Goal: Task Accomplishment & Management: Manage account settings

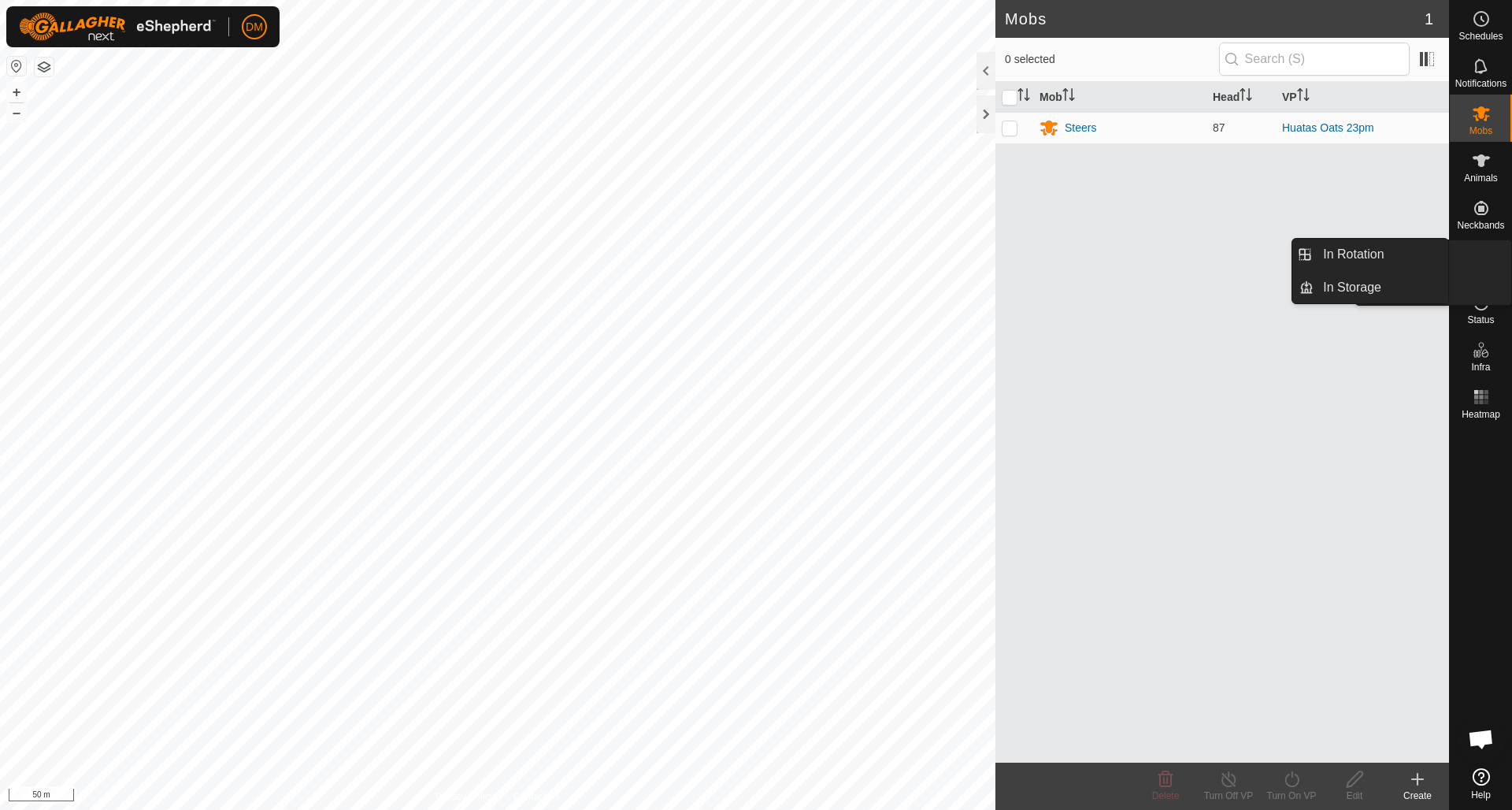
click at [1485, 253] on icon at bounding box center [1481, 255] width 19 height 19
click at [1341, 257] on link "In Rotation" at bounding box center [1381, 254] width 135 height 31
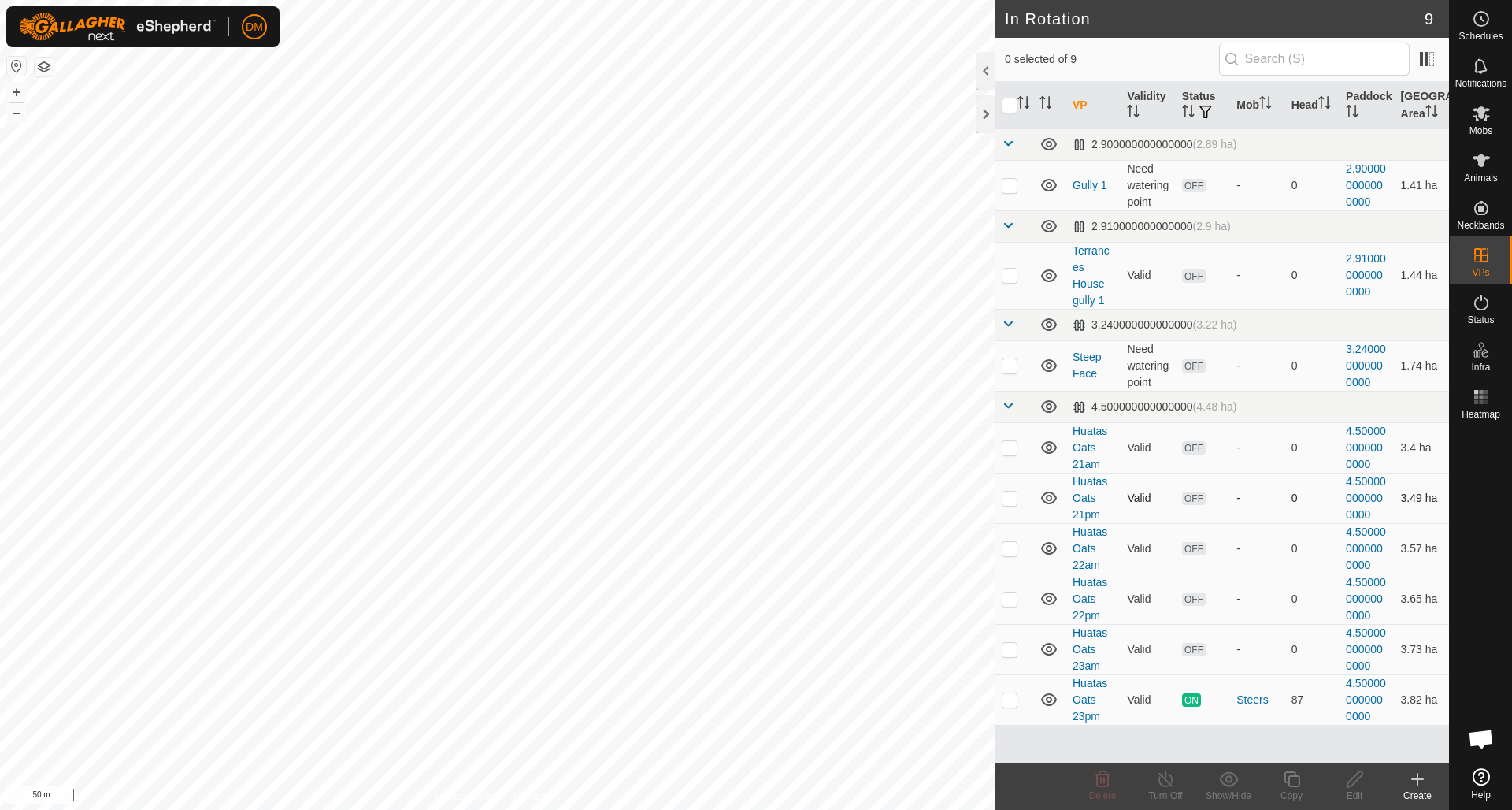
checkbox input "true"
click at [1292, 781] on icon at bounding box center [1292, 779] width 20 height 19
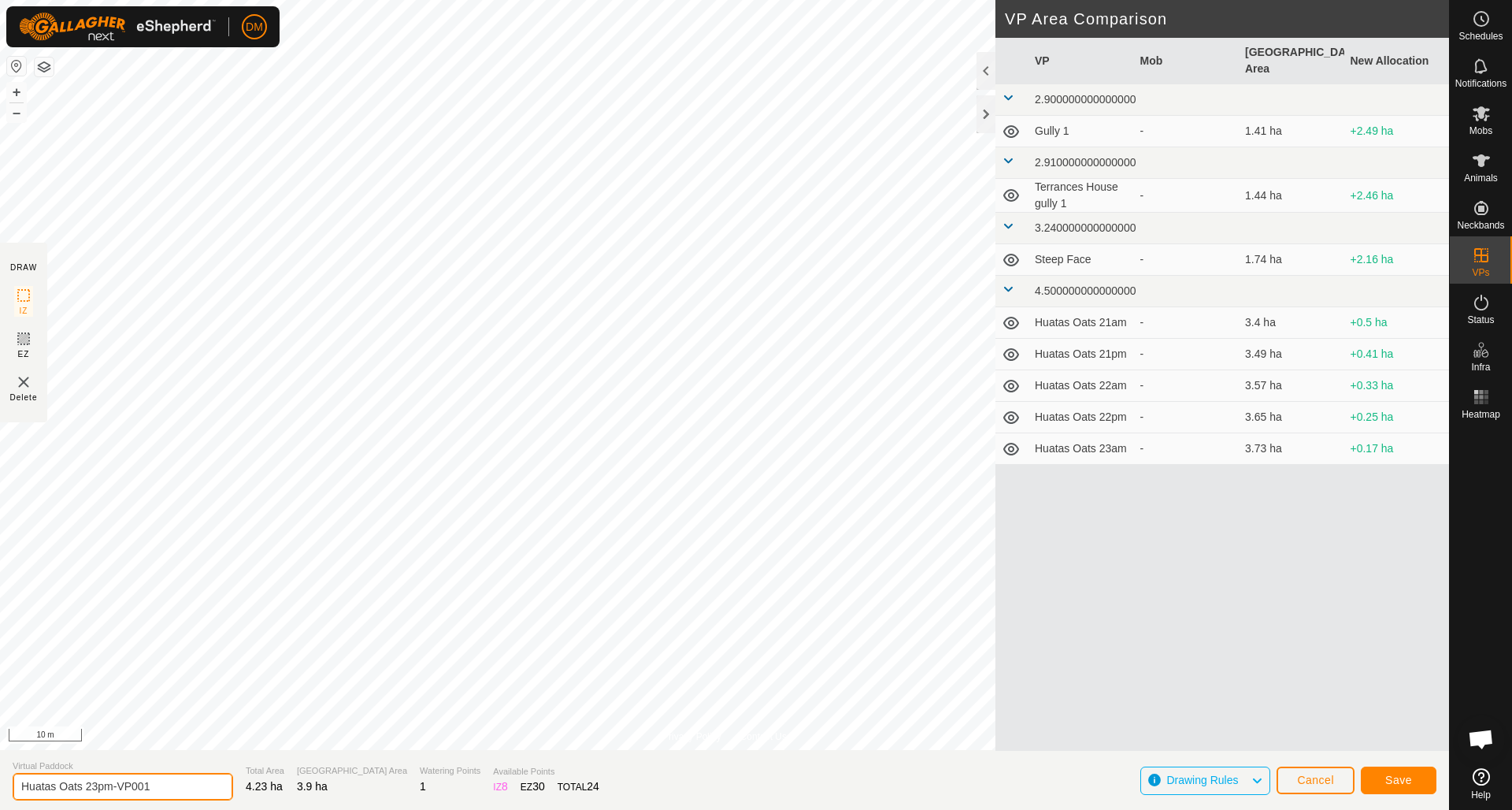
drag, startPoint x: 93, startPoint y: 785, endPoint x: 168, endPoint y: 786, distance: 75.0
click at [168, 786] on input "Huatas Oats 23pm-VP001" at bounding box center [123, 786] width 220 height 27
type input "Huatas Oats 24am"
click at [1409, 785] on span "Save" at bounding box center [1397, 780] width 26 height 13
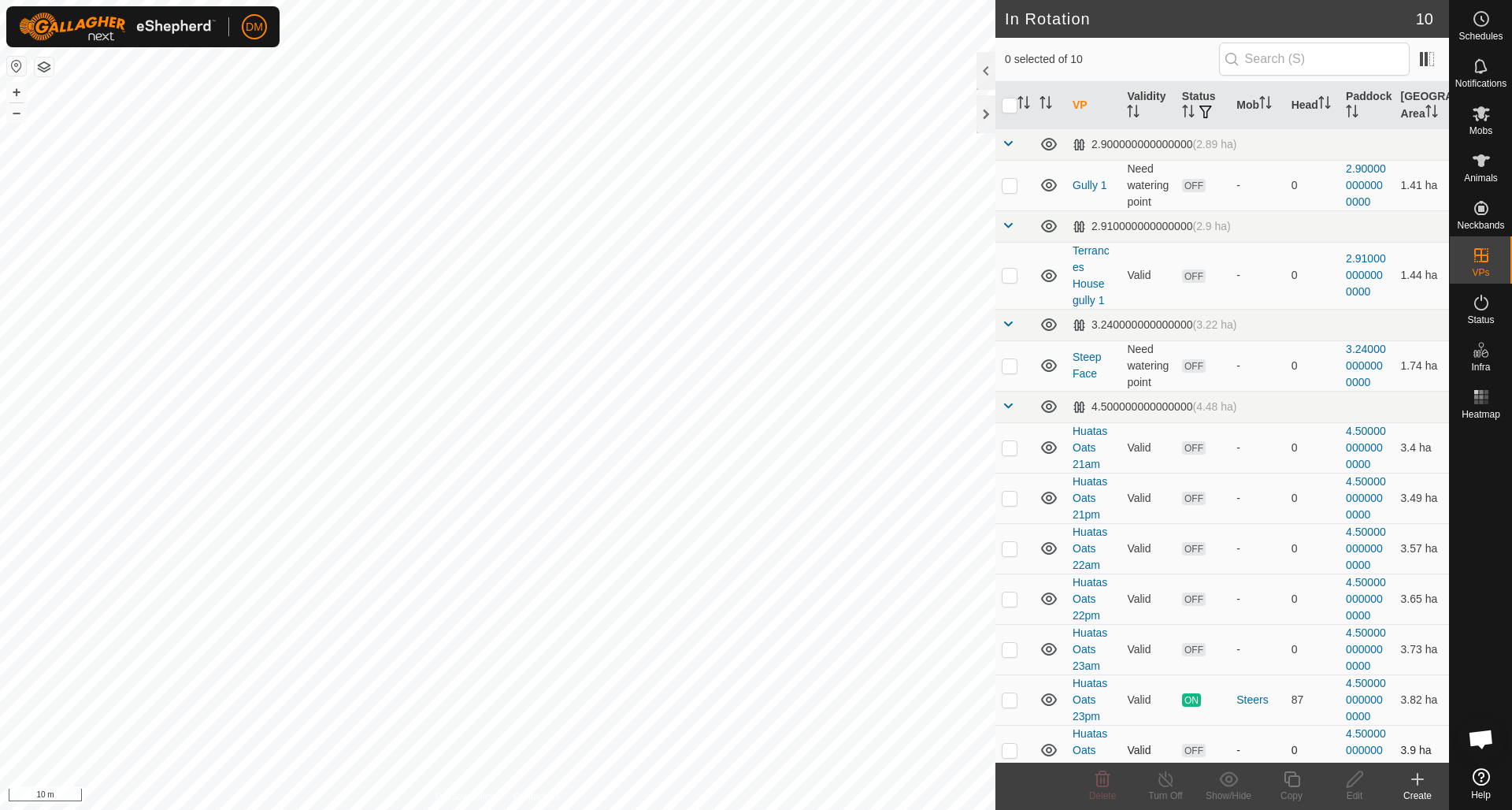
checkbox input "true"
click at [1284, 774] on icon at bounding box center [1292, 779] width 20 height 19
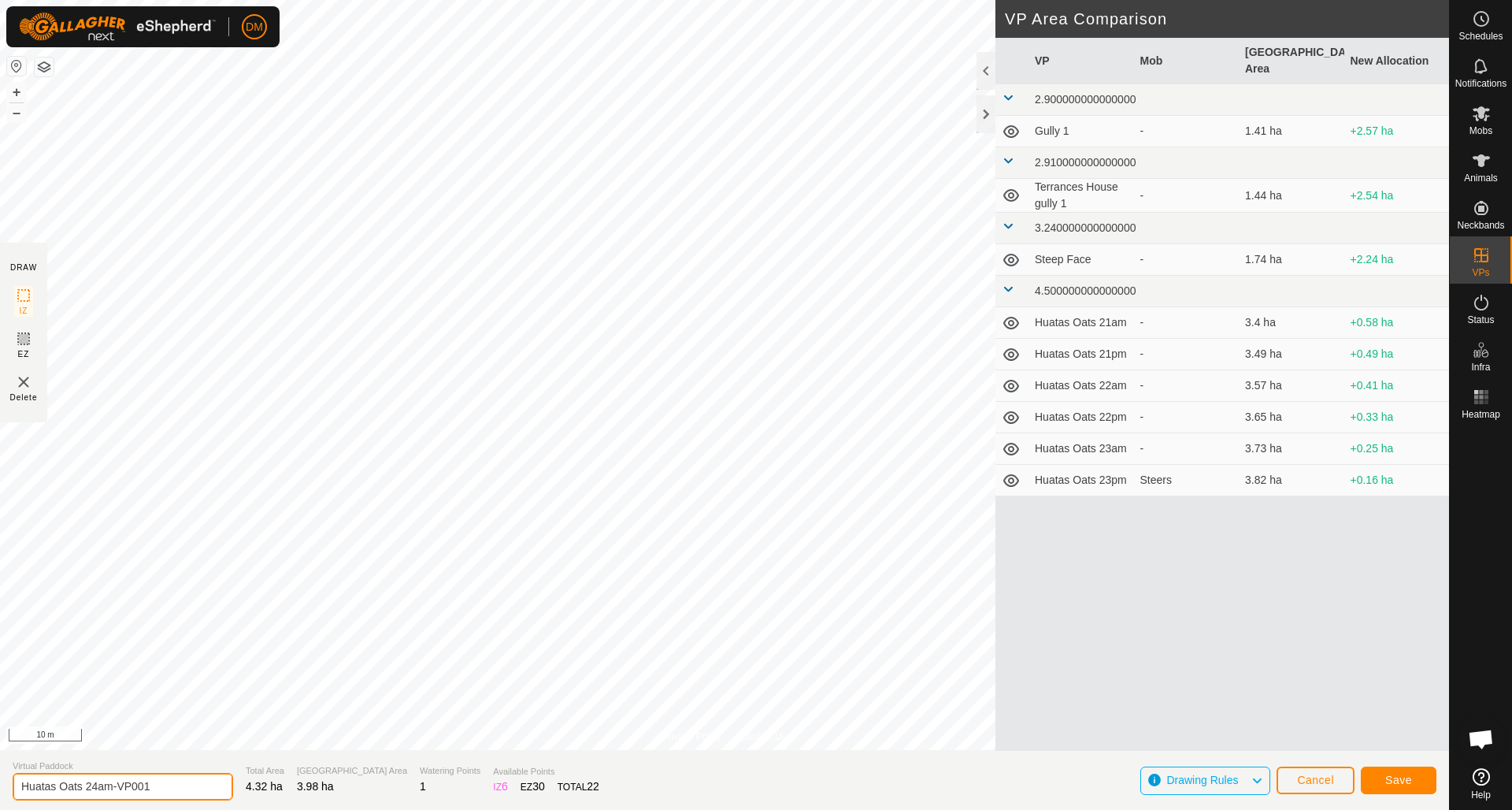
drag, startPoint x: 156, startPoint y: 784, endPoint x: 164, endPoint y: 784, distance: 8.0
click at [164, 784] on input "Huatas Oats 24am-VP001" at bounding box center [123, 786] width 220 height 27
type input "Huatas Oats 24pm"
click at [1408, 777] on span "Save" at bounding box center [1397, 780] width 26 height 13
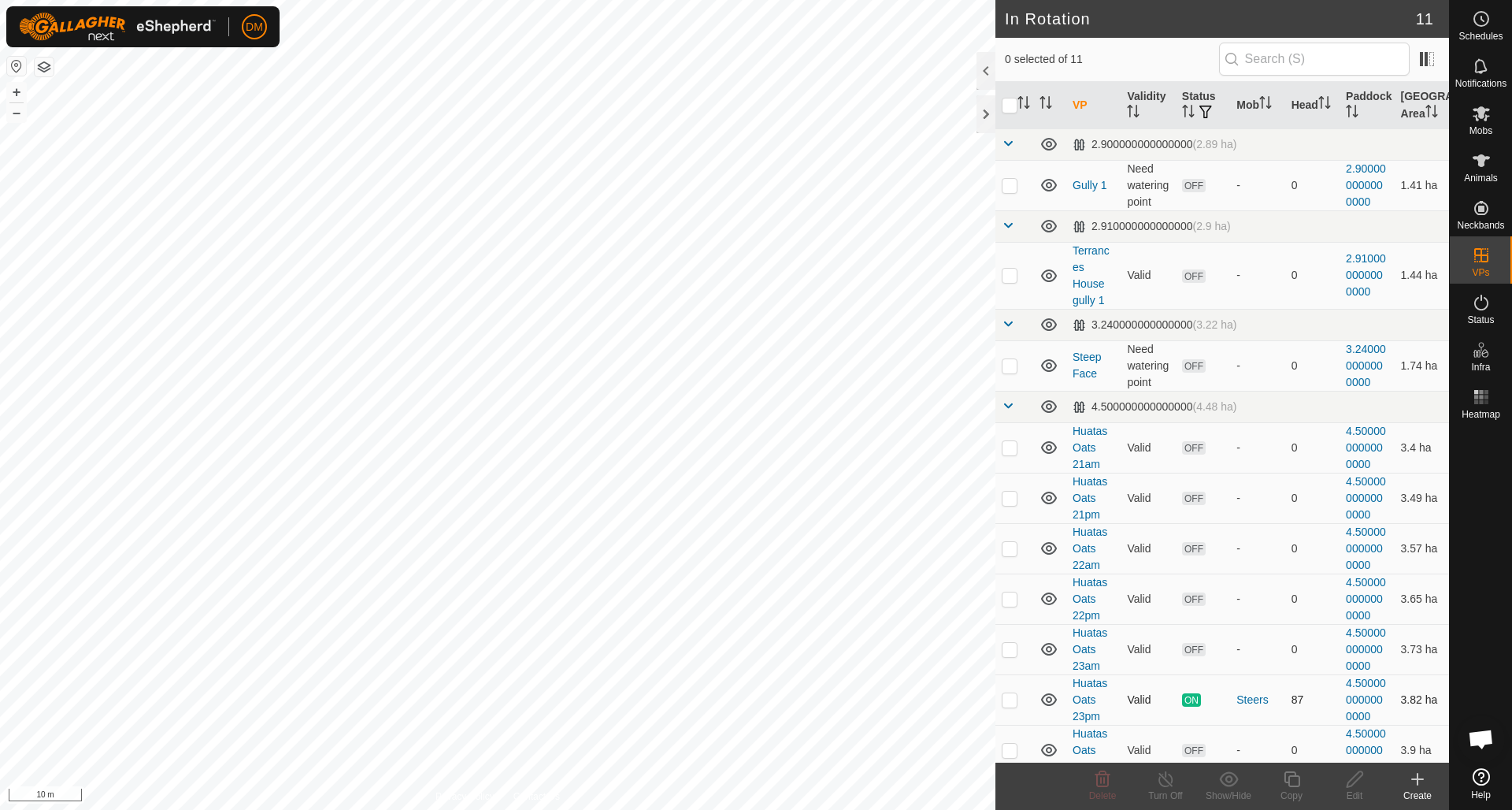
checkbox input "true"
click at [1288, 776] on icon at bounding box center [1292, 779] width 20 height 19
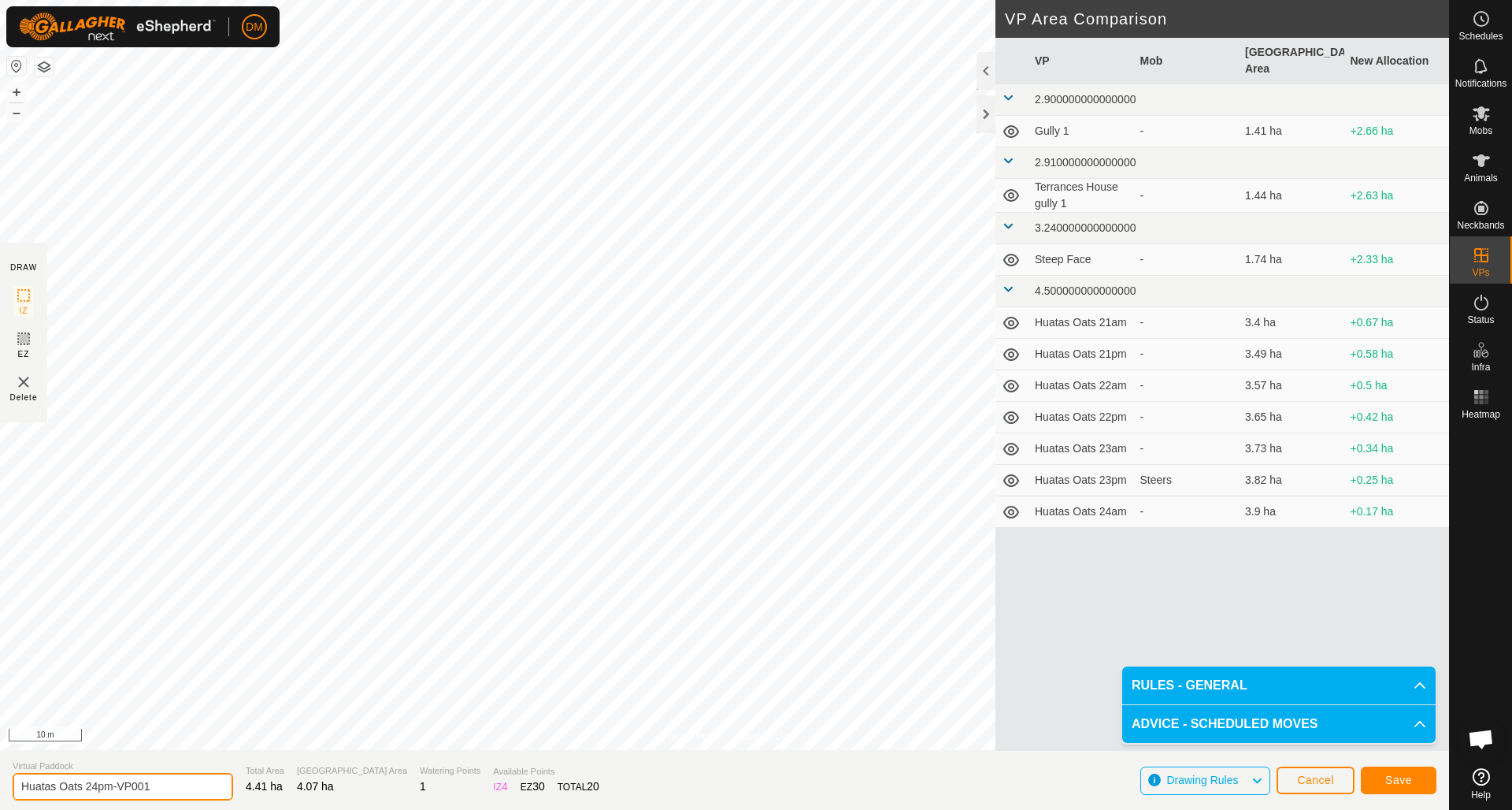
drag, startPoint x: 92, startPoint y: 788, endPoint x: 187, endPoint y: 786, distance: 95.0
click at [187, 786] on input "Huatas Oats 24pm-VP001" at bounding box center [123, 786] width 220 height 27
type input "Huatas Oats 25am"
click at [1395, 780] on span "Save" at bounding box center [1397, 780] width 26 height 13
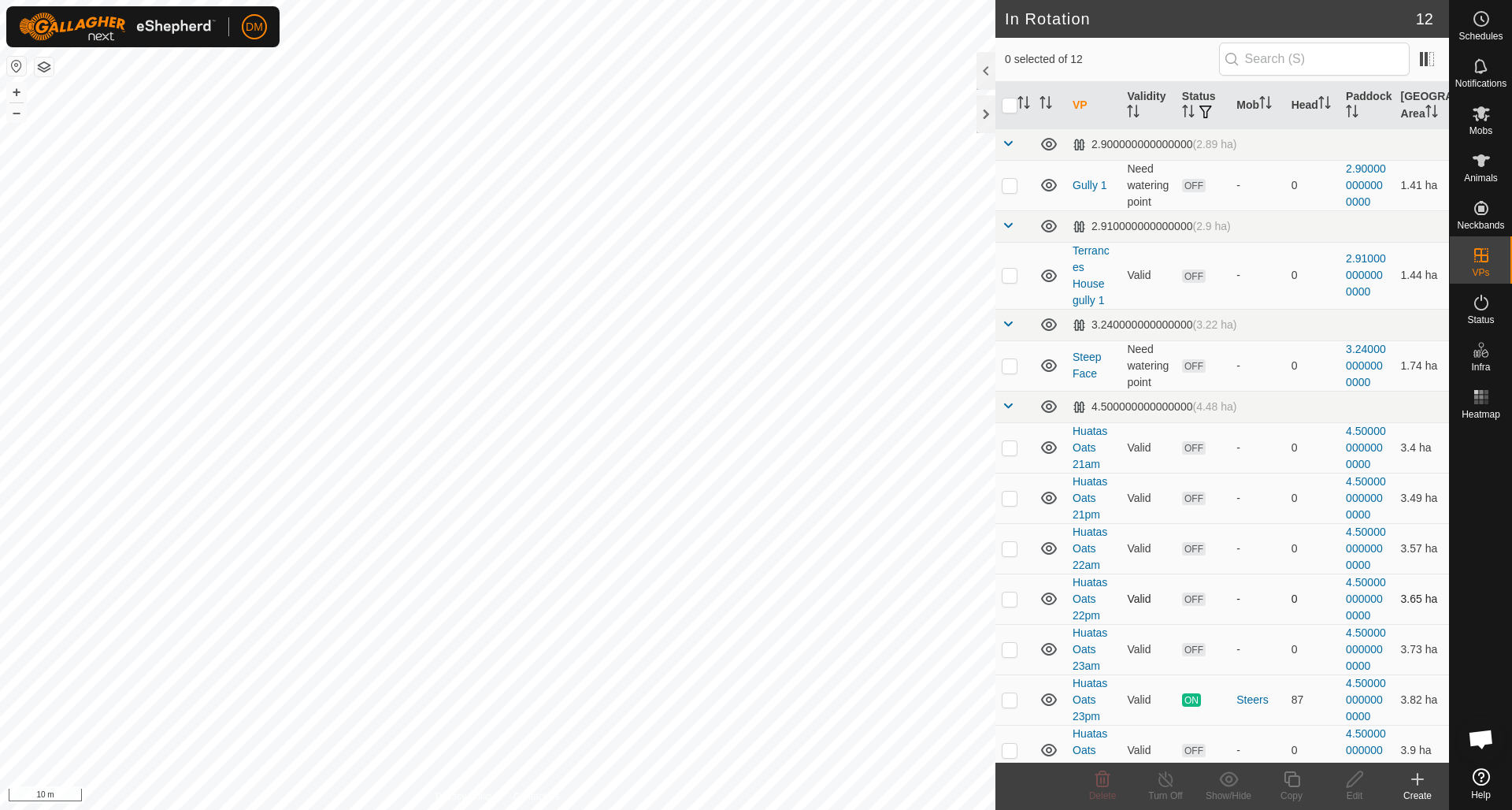
checkbox input "true"
click at [1292, 776] on icon at bounding box center [1292, 779] width 16 height 16
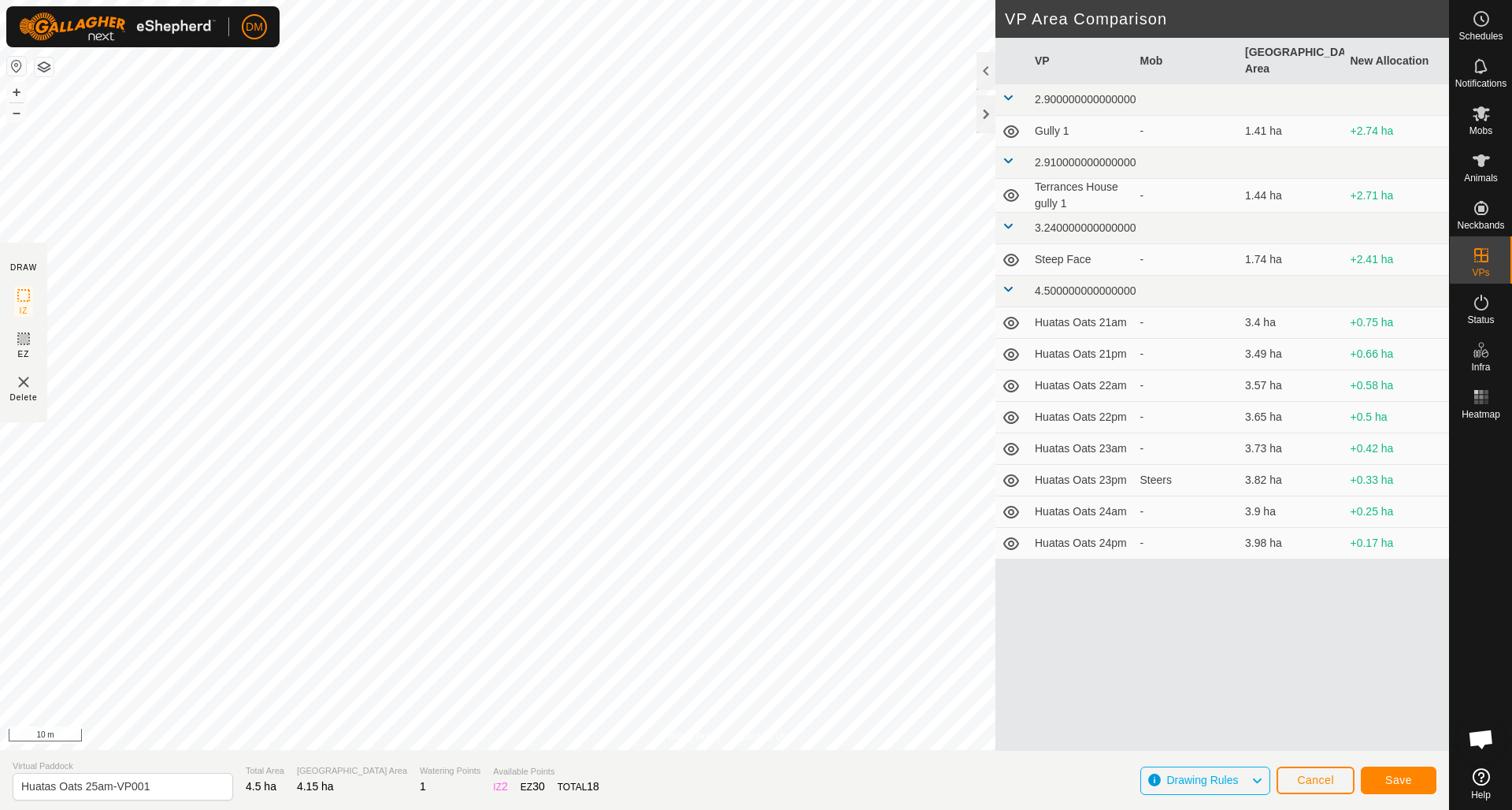
click at [231, 759] on section "Virtual Paddock Huatas Oats 25am-VP001 Total Area 4.5 ha Grazing Area 4.15 ha W…" at bounding box center [724, 780] width 1449 height 60
drag, startPoint x: 103, startPoint y: 788, endPoint x: 227, endPoint y: 791, distance: 124.0
click at [229, 791] on section "Virtual Paddock Huatas Oats 25am-VP001 Total Area 4.5 ha Grazing Area 4.15 ha W…" at bounding box center [724, 780] width 1449 height 60
type input "Huatas Oats 25pm"
click at [1395, 788] on button "Save" at bounding box center [1398, 780] width 75 height 27
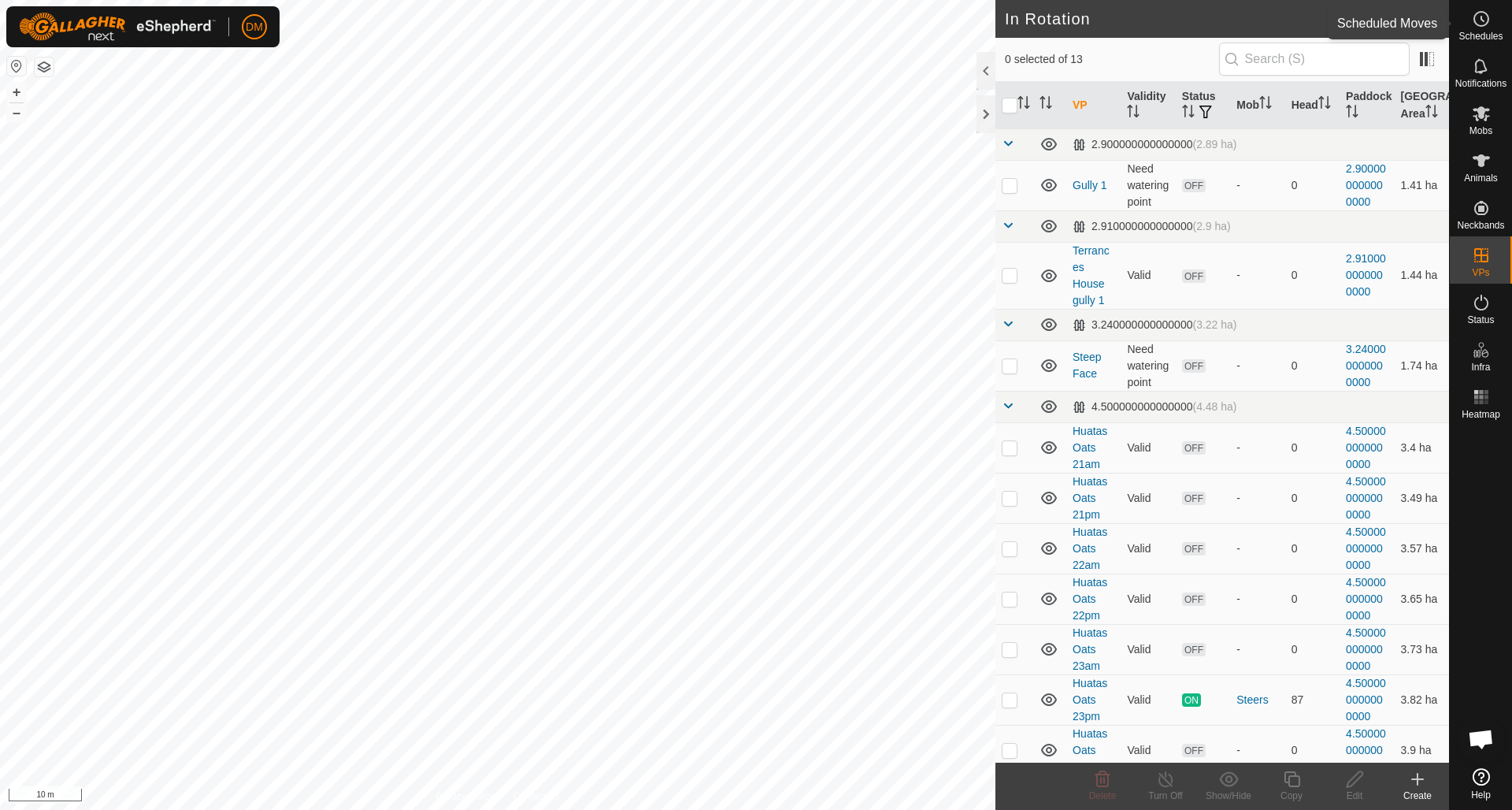
click at [1479, 19] on icon at bounding box center [1481, 19] width 19 height 19
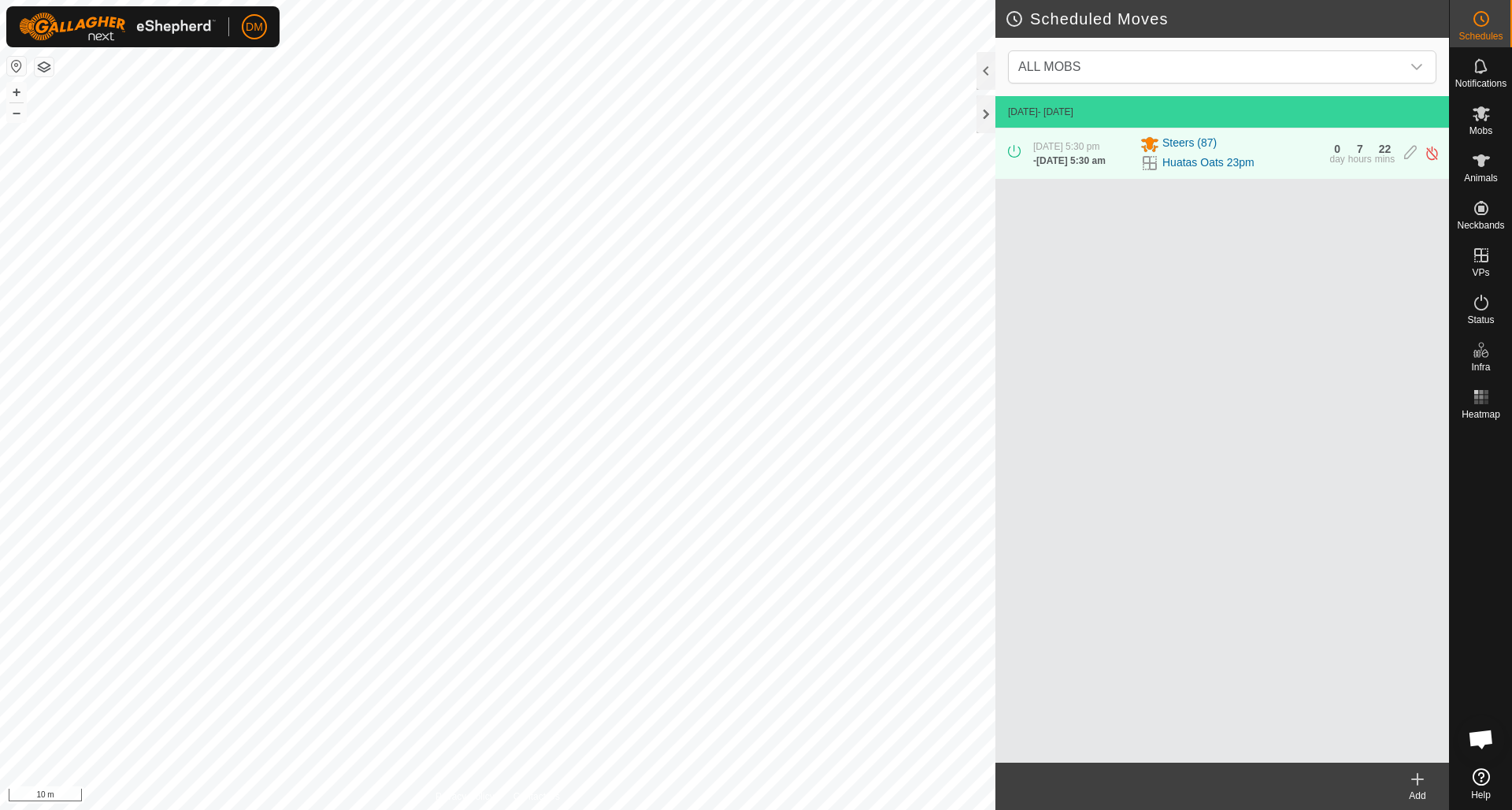
click at [1417, 777] on icon at bounding box center [1417, 779] width 0 height 11
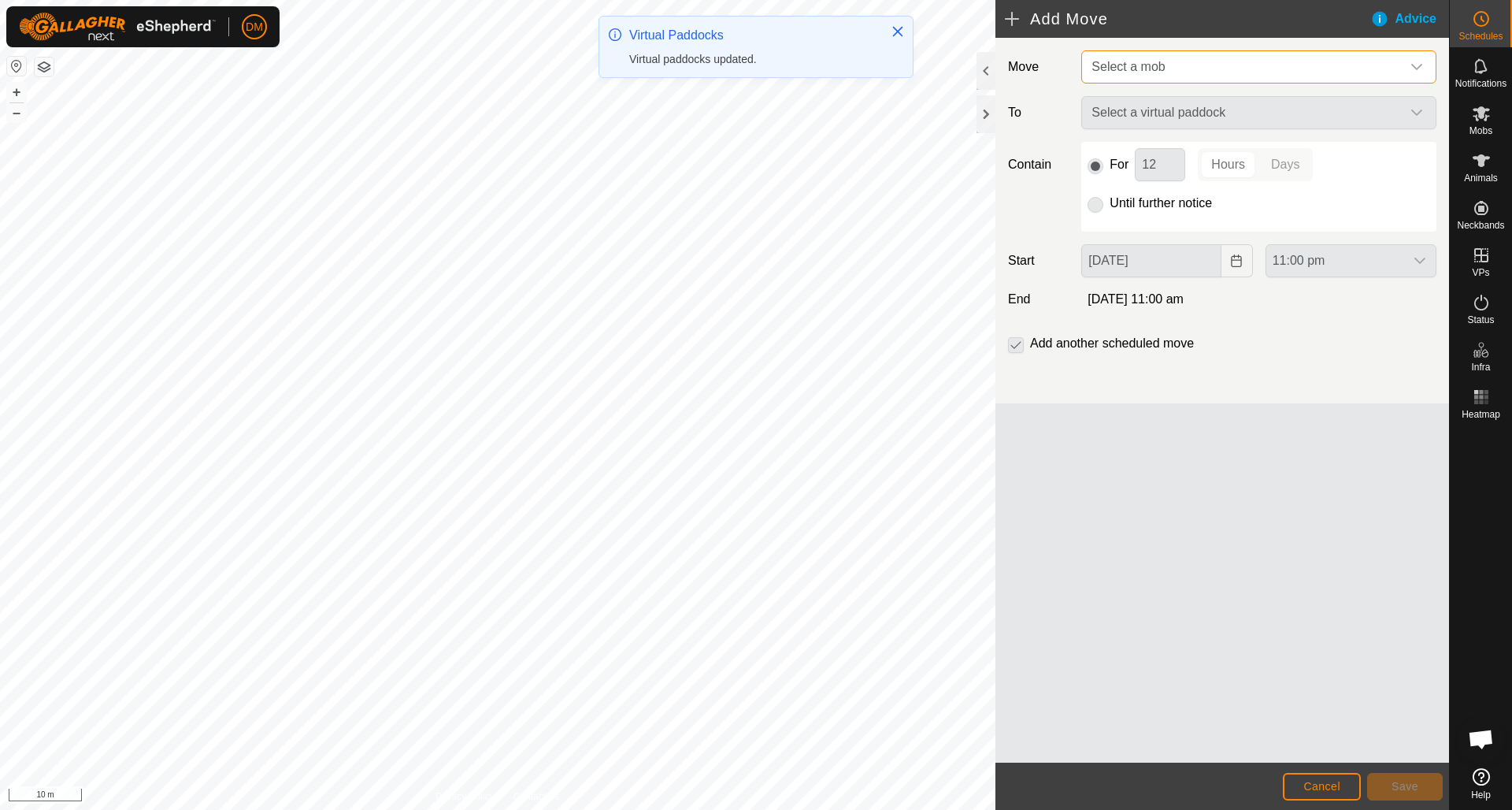
click at [1185, 66] on span "Select a mob" at bounding box center [1243, 67] width 316 height 31
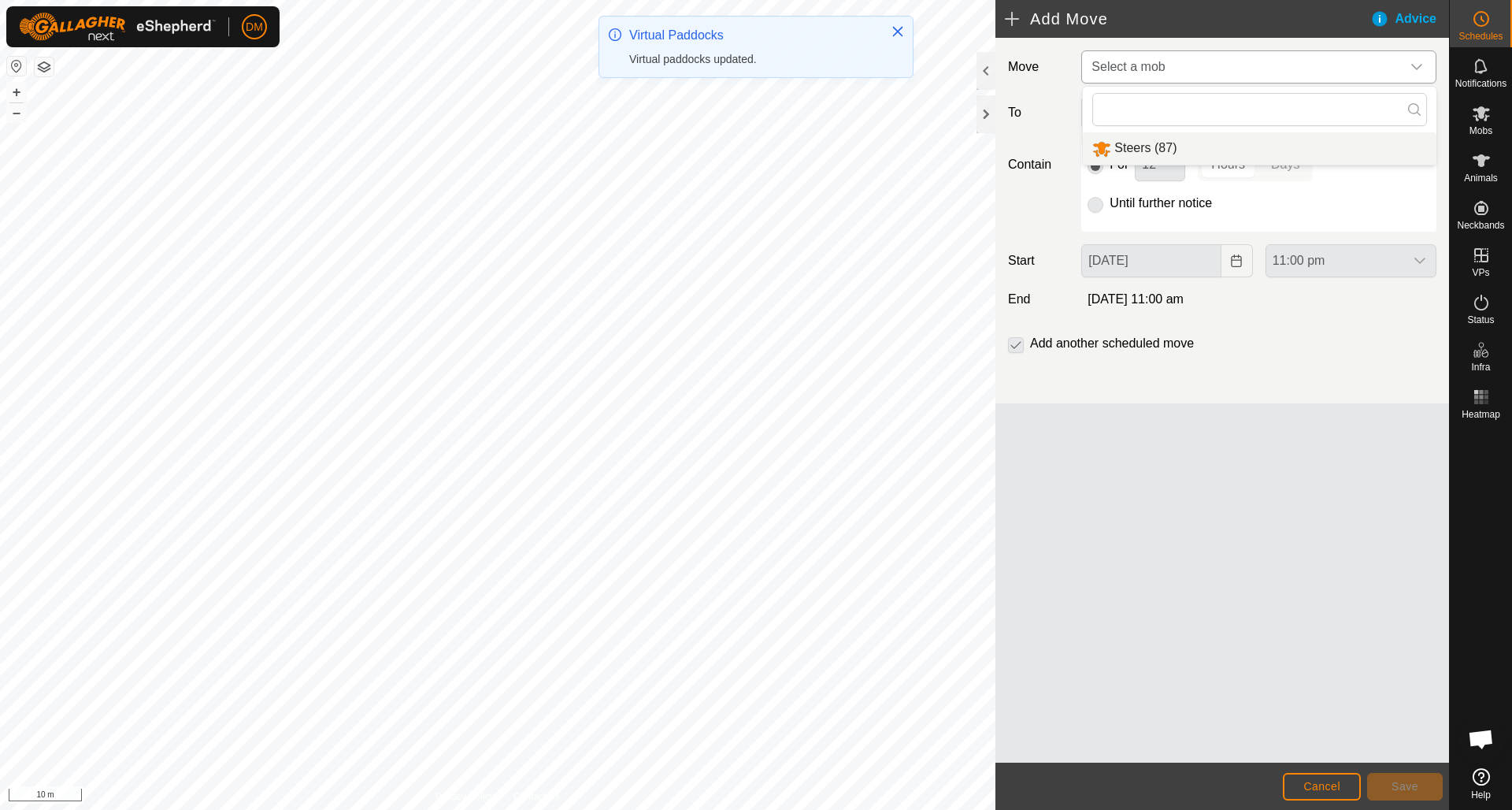
click at [1134, 142] on li "Steers (87)" at bounding box center [1259, 148] width 354 height 32
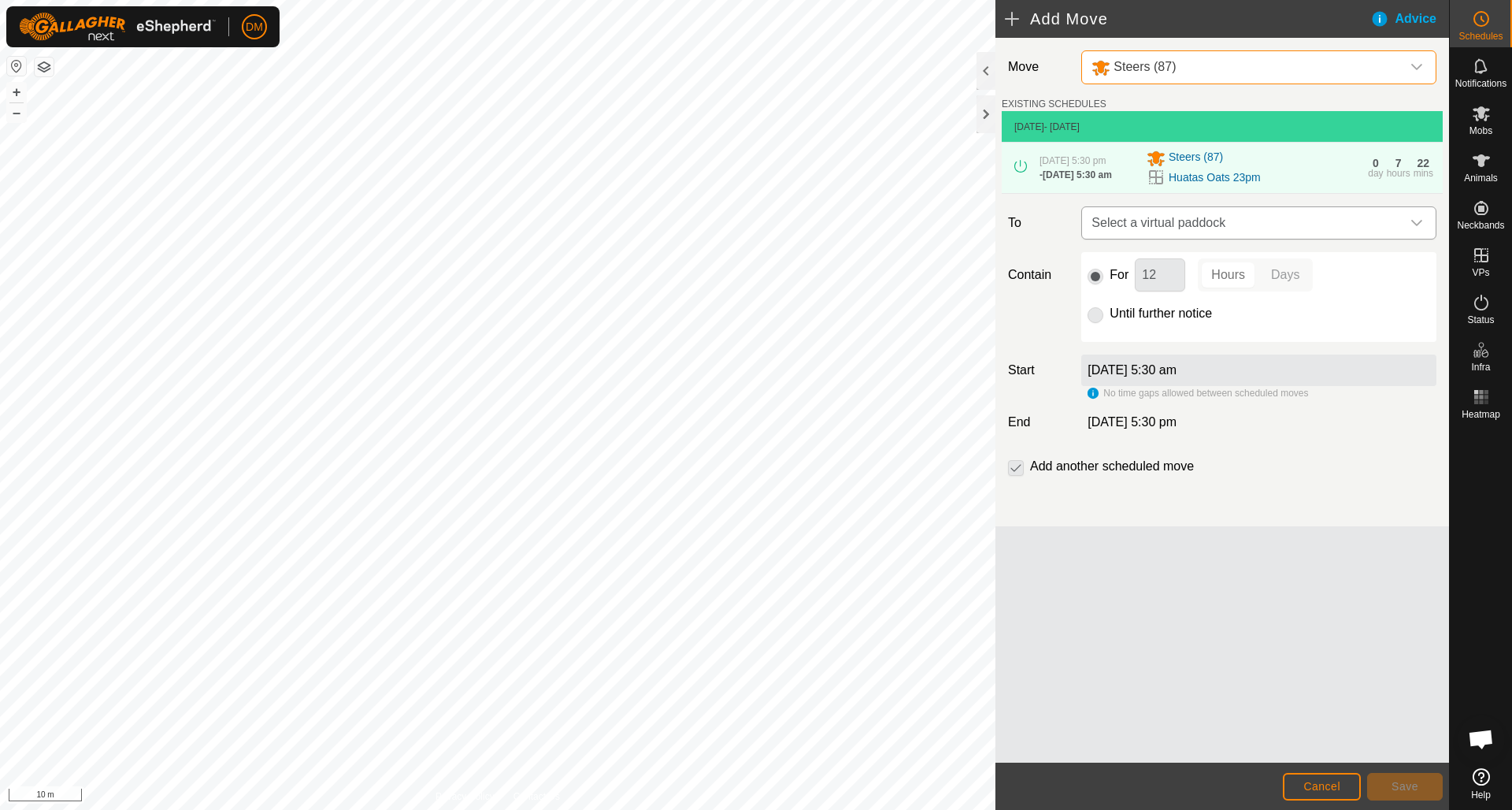
click at [1147, 229] on span "Select a virtual paddock" at bounding box center [1243, 222] width 316 height 31
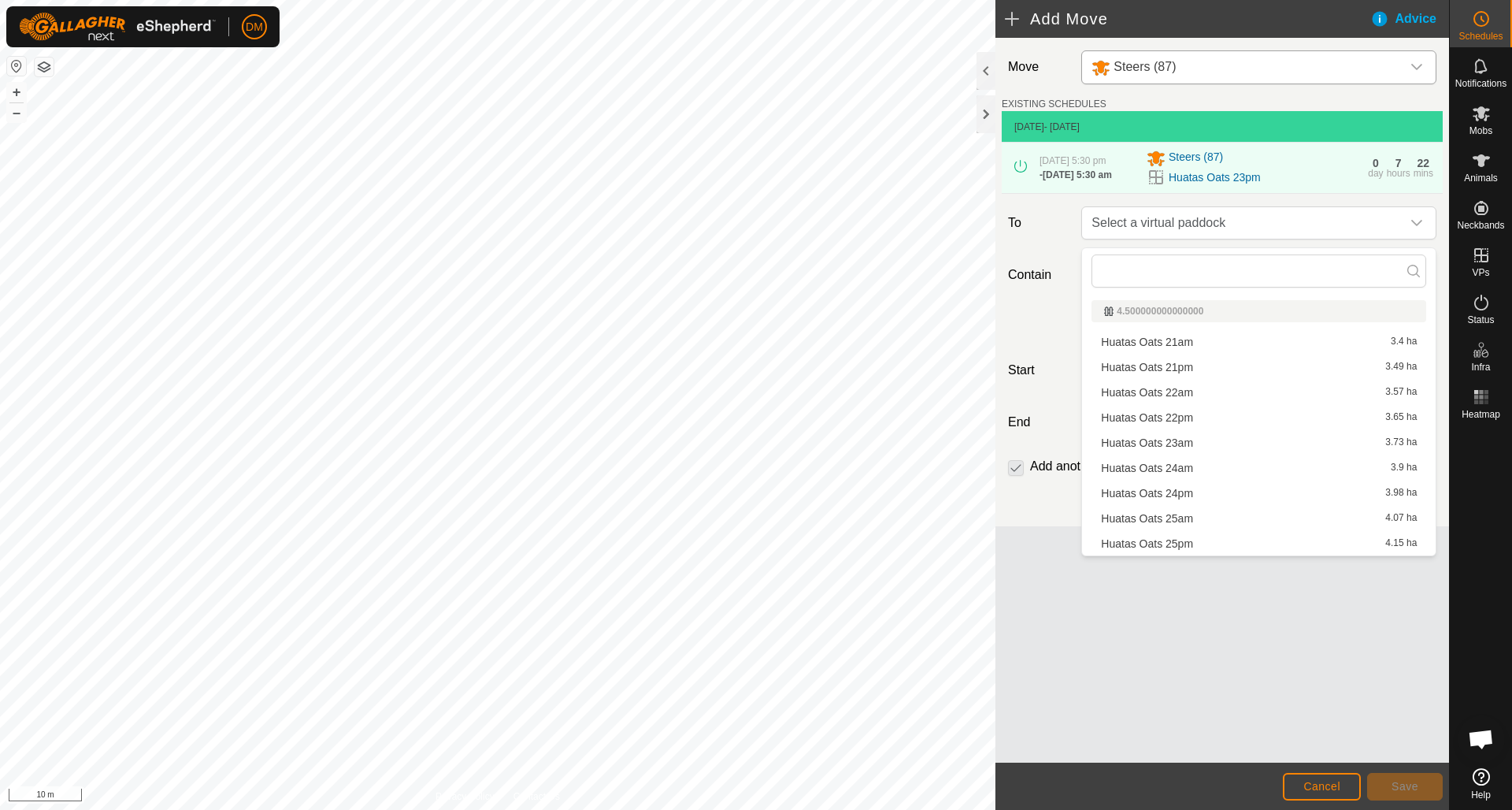
click at [1176, 471] on li "Huatas Oats 24am 3.9 ha" at bounding box center [1258, 468] width 334 height 23
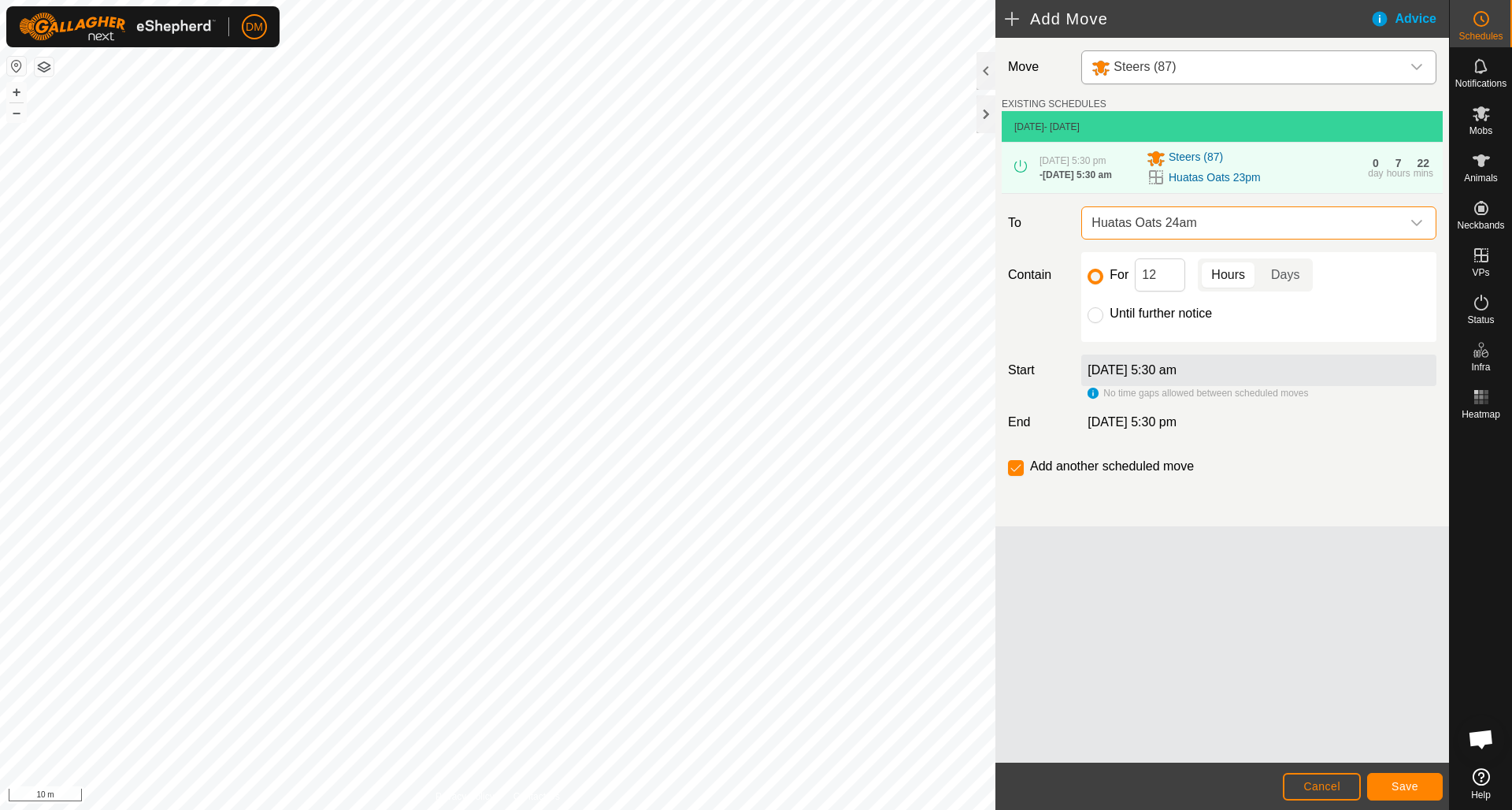
click at [1413, 794] on button "Save" at bounding box center [1405, 786] width 75 height 27
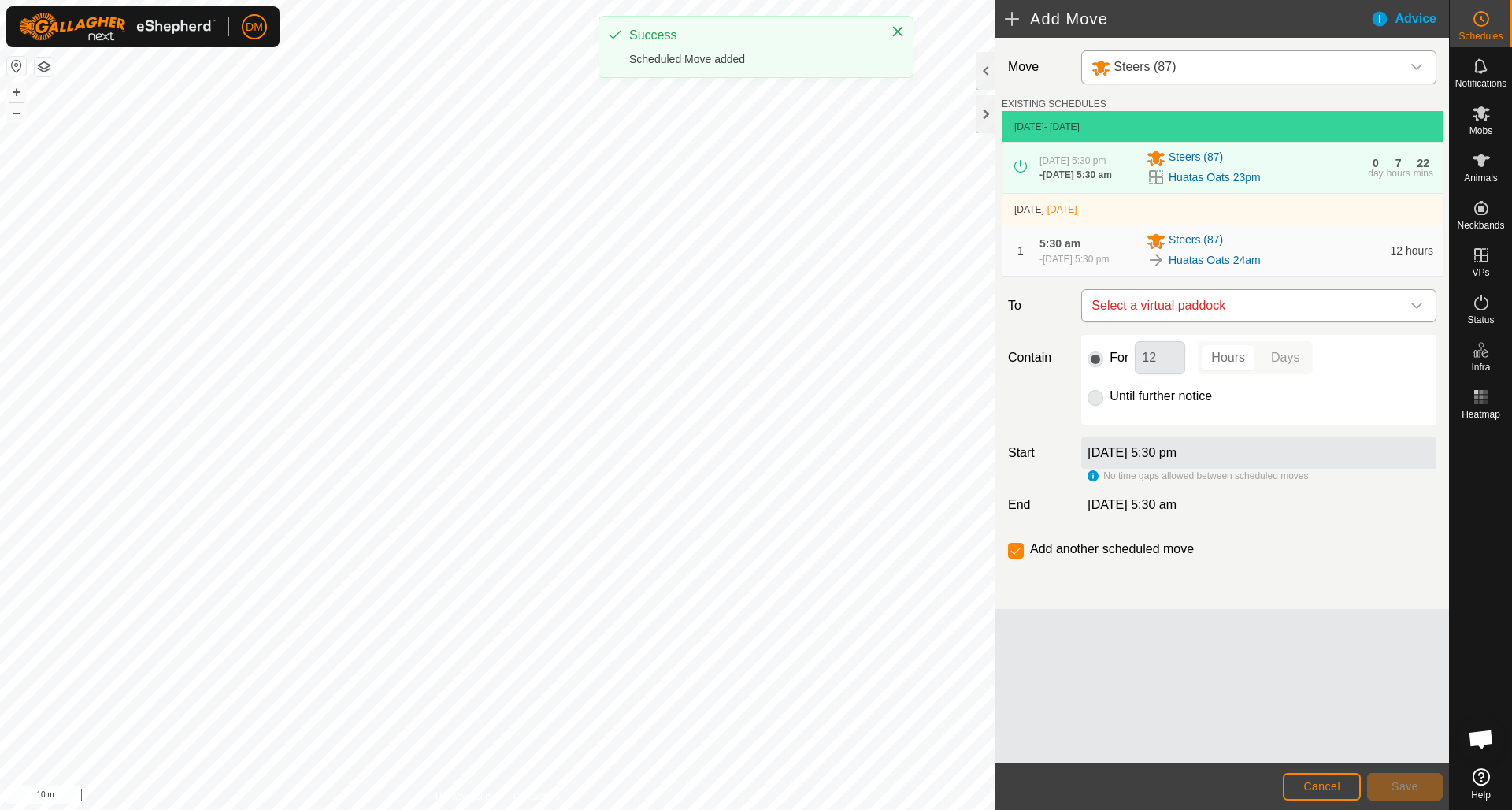
click at [1159, 318] on span "Select a virtual paddock" at bounding box center [1243, 305] width 316 height 31
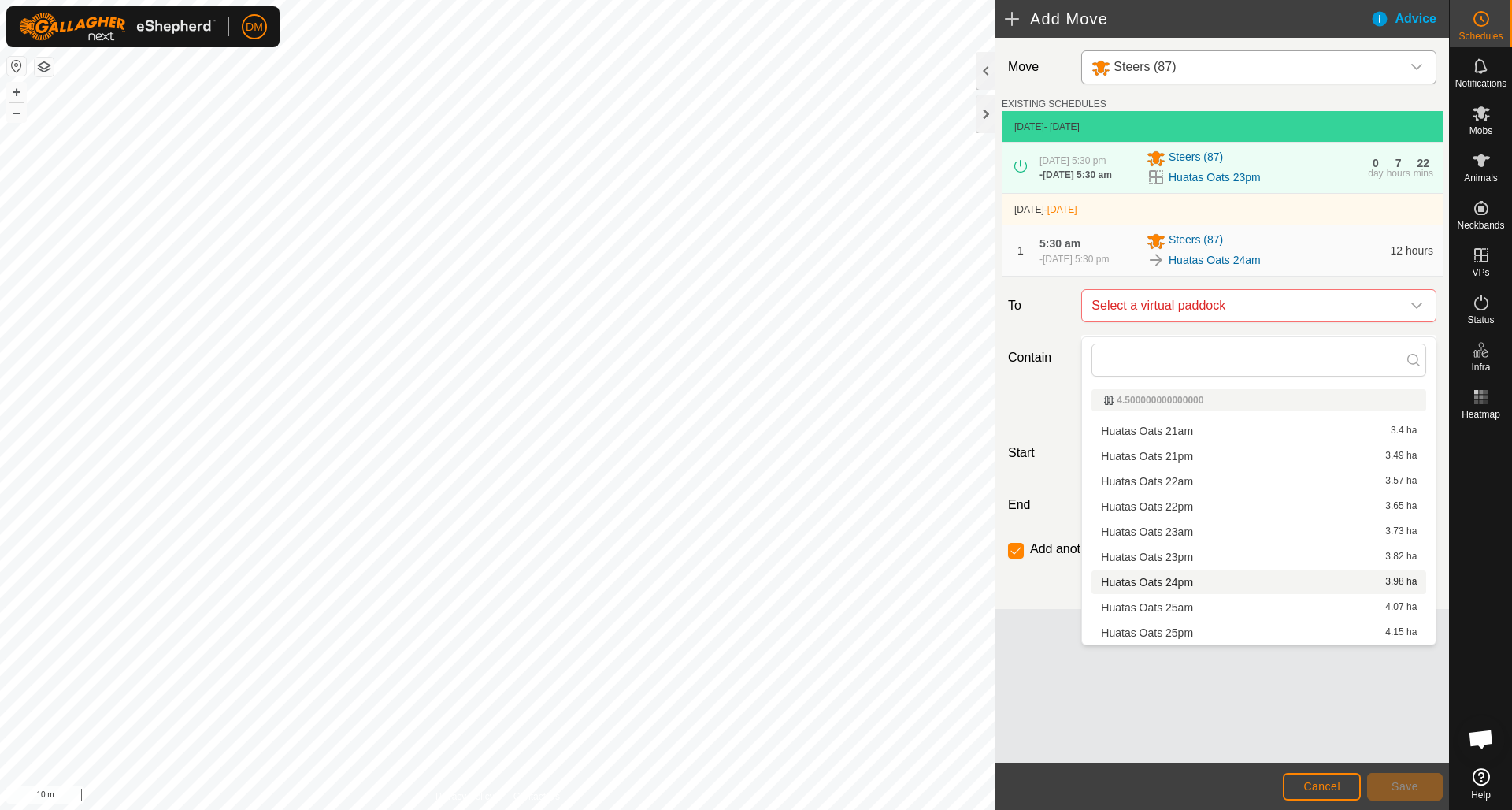
click at [1180, 584] on li "Huatas Oats 24pm 3.98 ha" at bounding box center [1258, 581] width 334 height 23
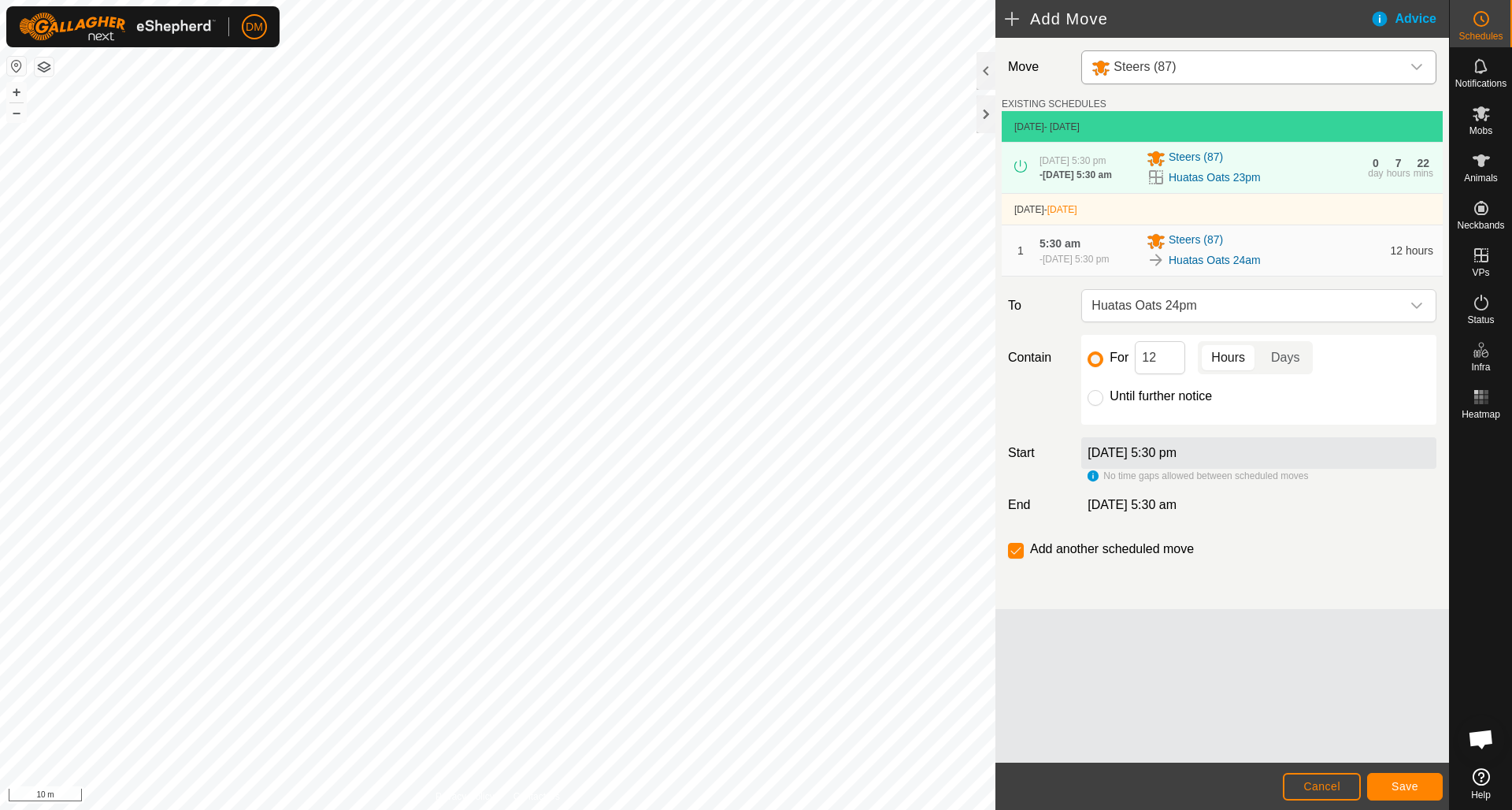
click at [1389, 778] on button "Save" at bounding box center [1405, 786] width 75 height 27
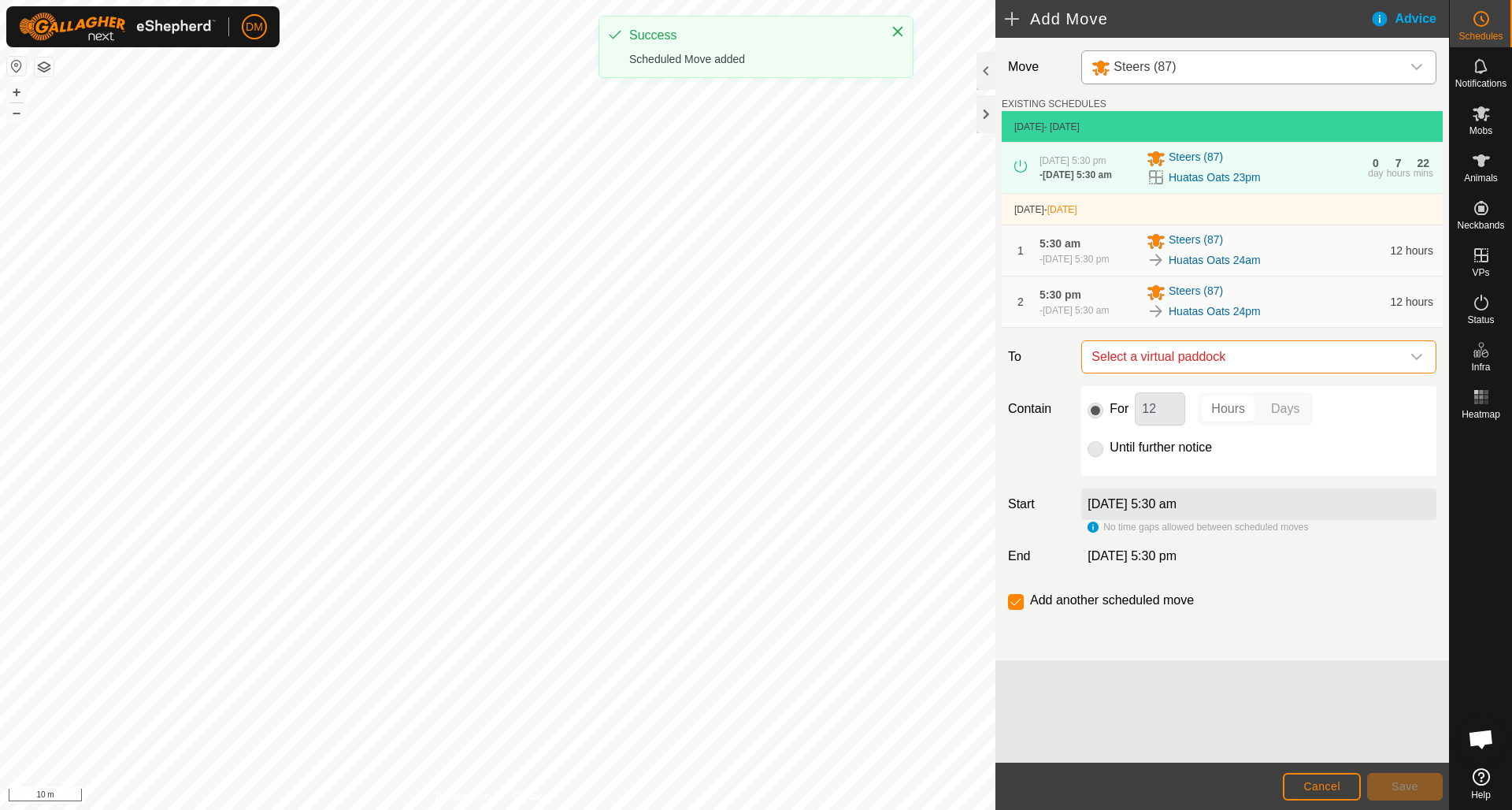
click at [1165, 373] on span "Select a virtual paddock" at bounding box center [1243, 356] width 316 height 31
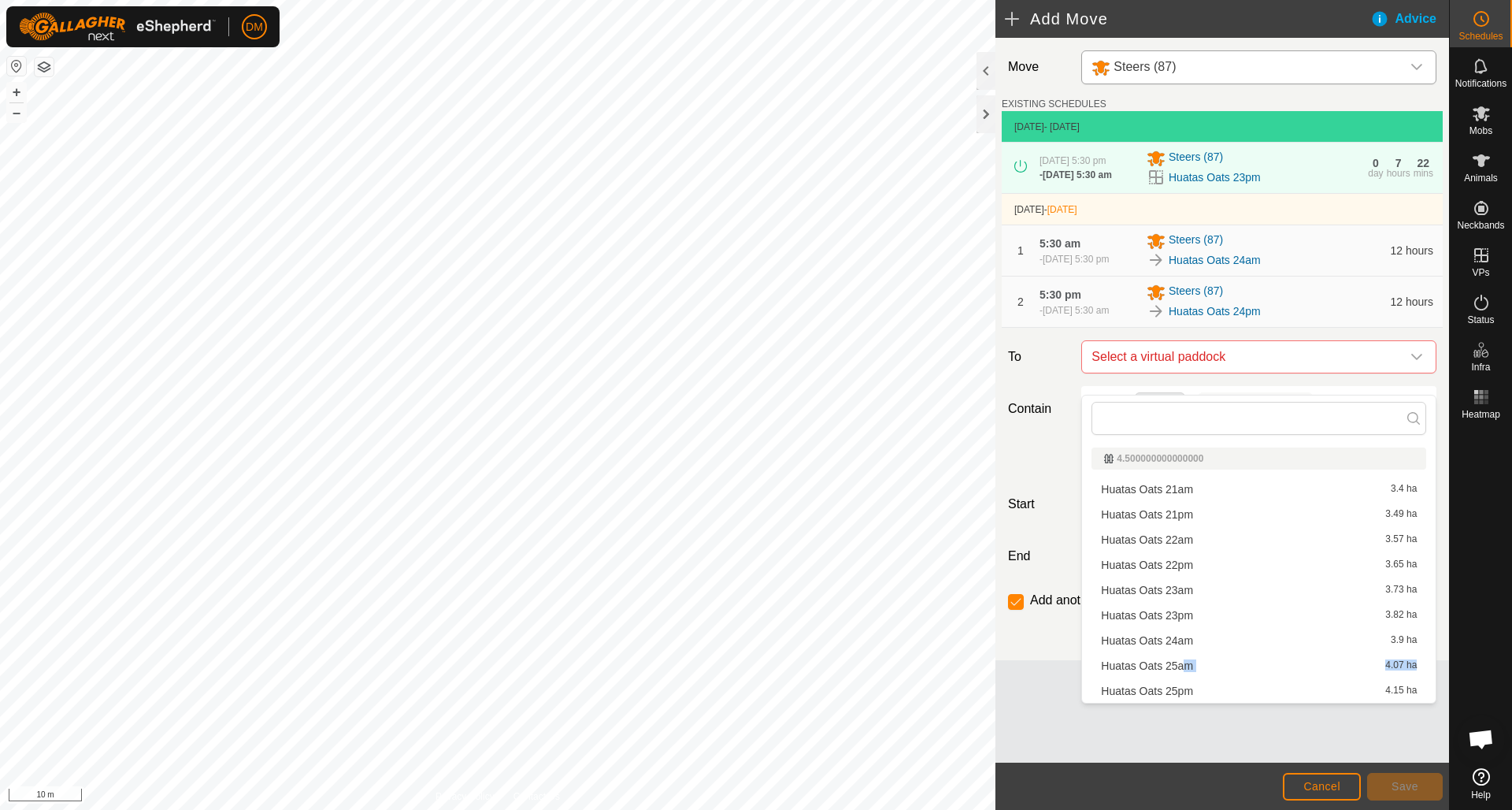
drag, startPoint x: 1176, startPoint y: 674, endPoint x: 1184, endPoint y: 666, distance: 11.3
click at [1185, 666] on li "Huatas Oats 25am 4.07 ha" at bounding box center [1258, 665] width 334 height 23
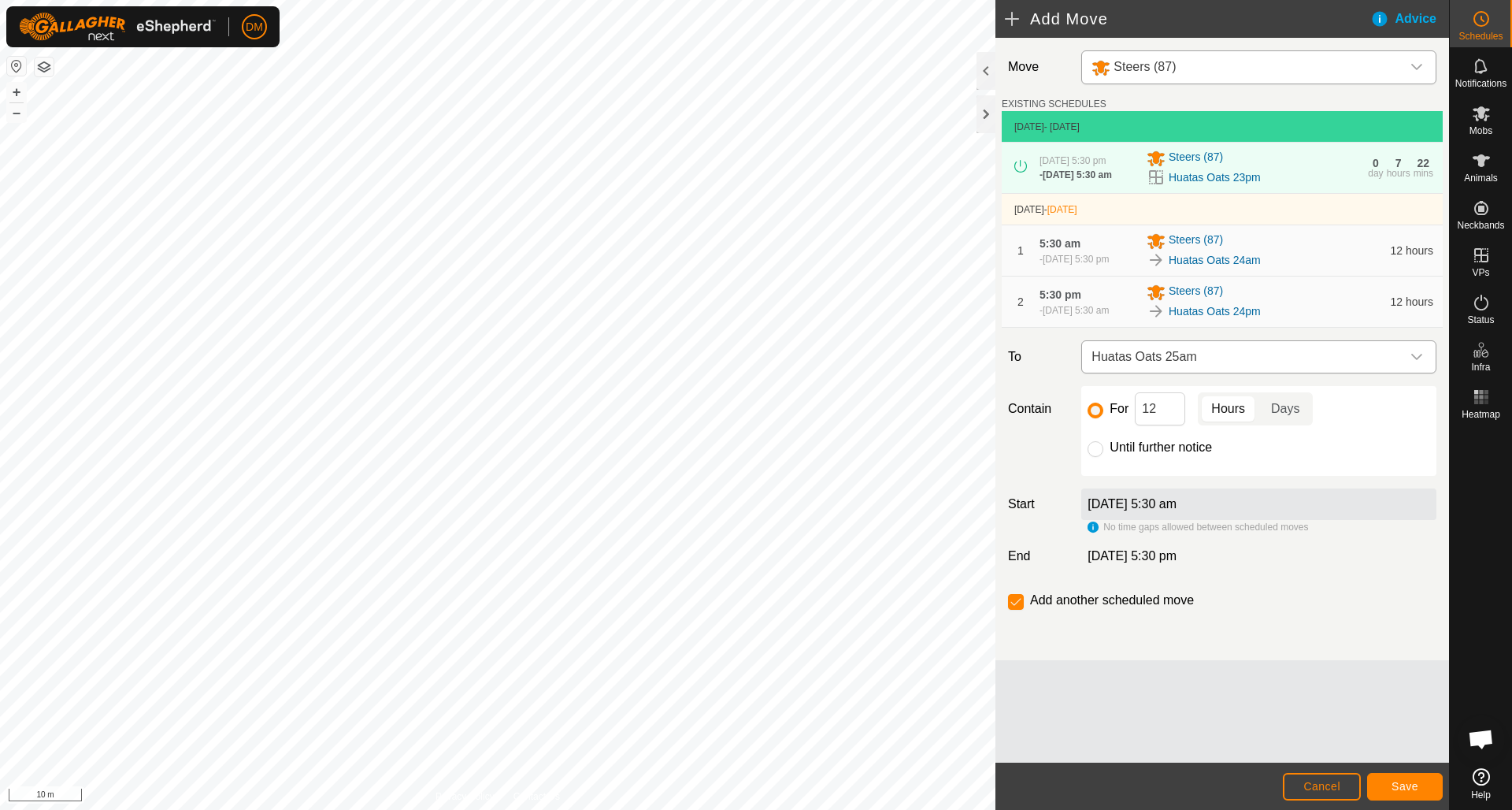
click at [1419, 363] on icon "dropdown trigger" at bounding box center [1417, 357] width 13 height 13
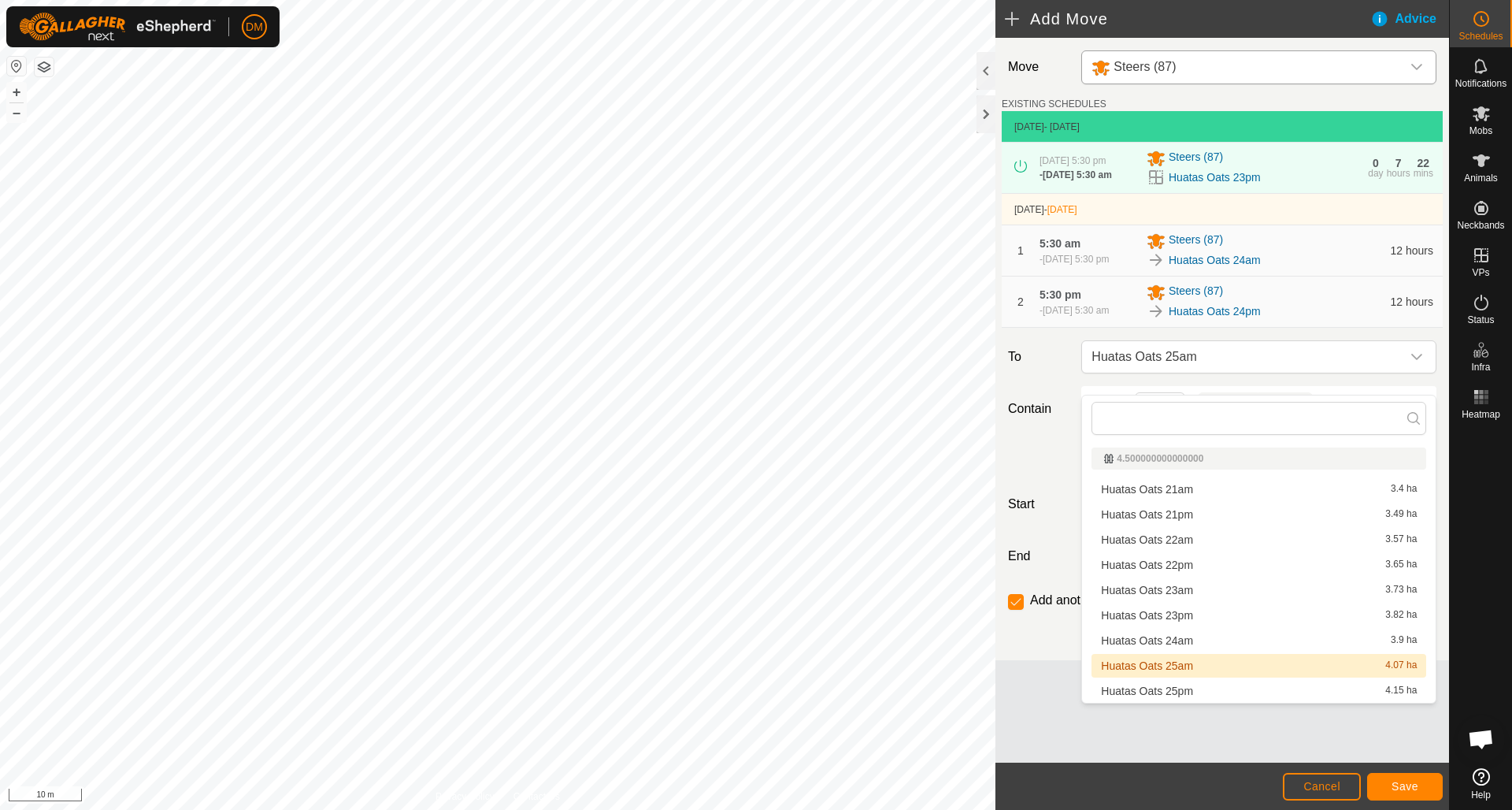
click at [1187, 670] on li "Huatas Oats 25am 4.07 ha" at bounding box center [1258, 665] width 334 height 23
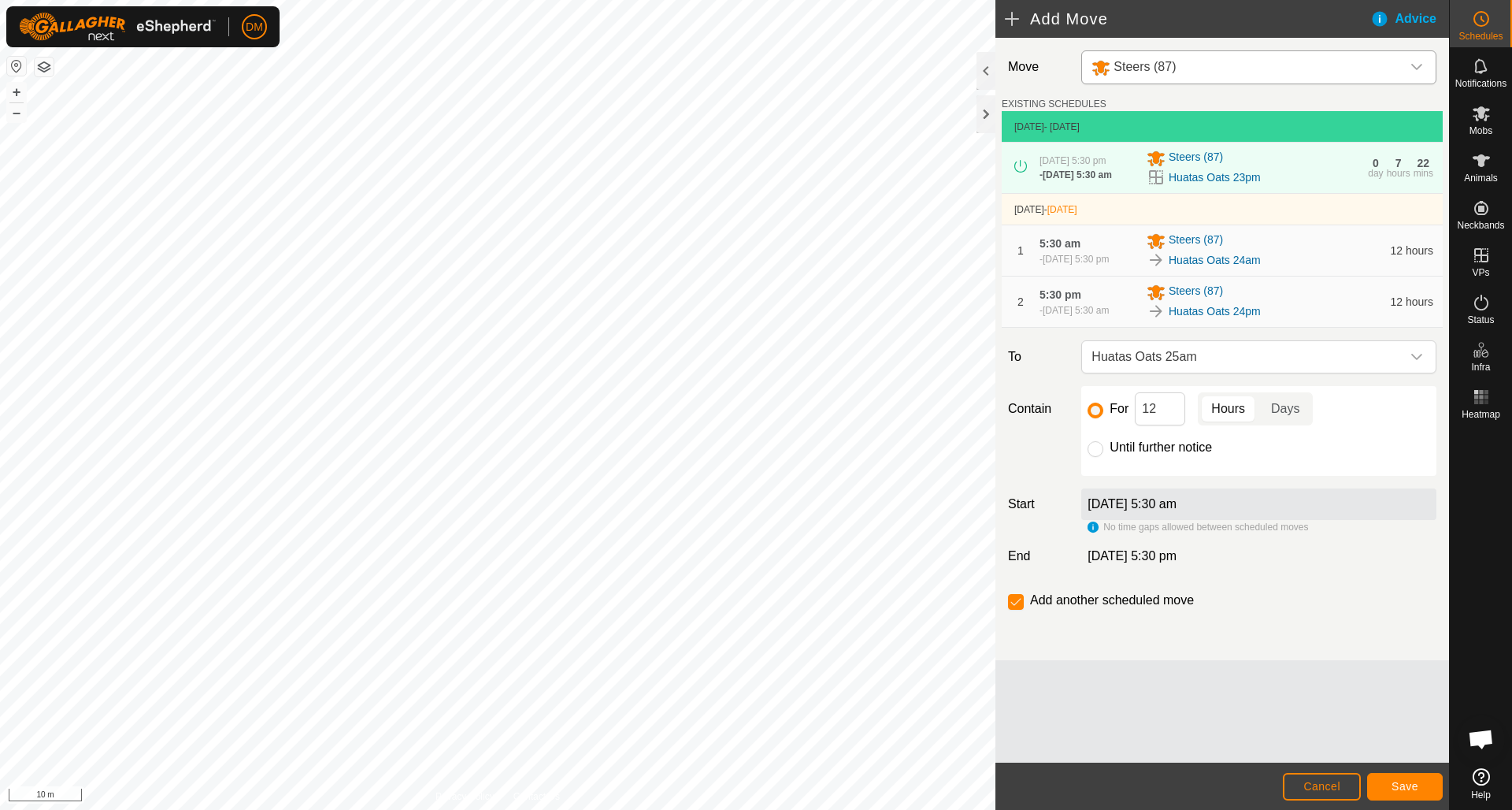
click at [1399, 783] on span "Save" at bounding box center [1404, 786] width 26 height 13
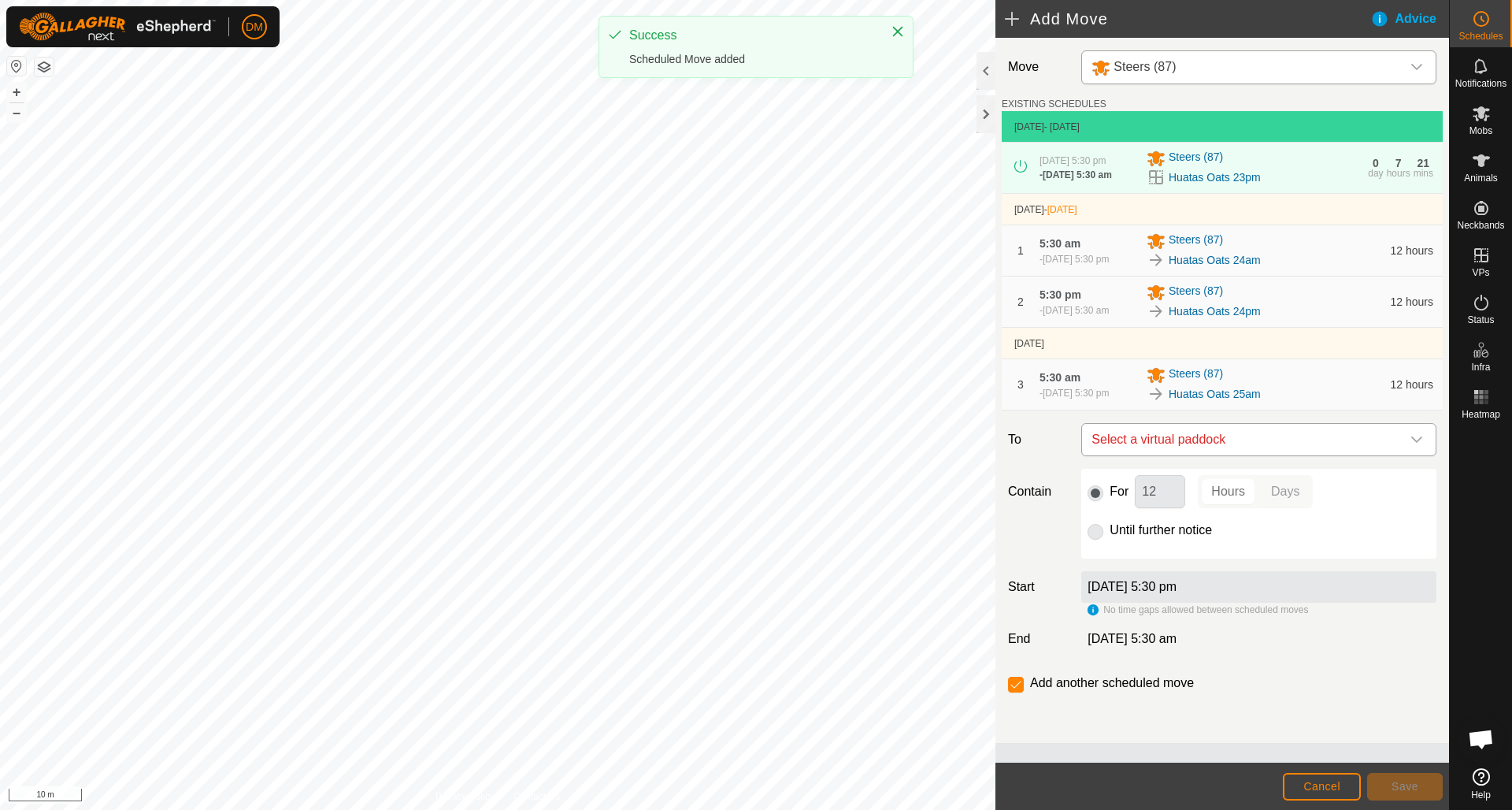
click at [1115, 456] on span "Select a virtual paddock" at bounding box center [1243, 439] width 316 height 31
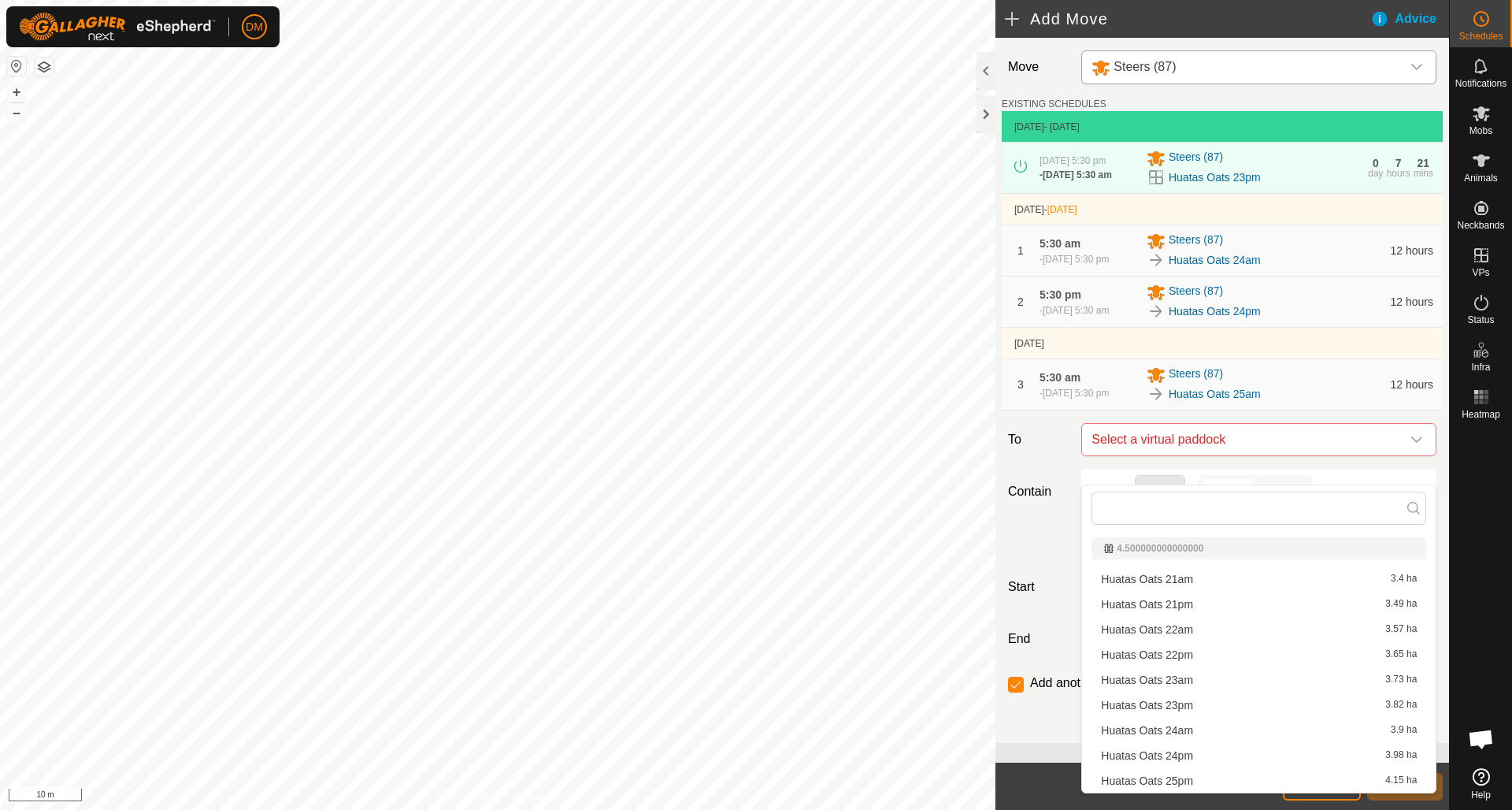
click at [1170, 778] on li "Huatas Oats 25pm 4.15 ha" at bounding box center [1258, 780] width 334 height 23
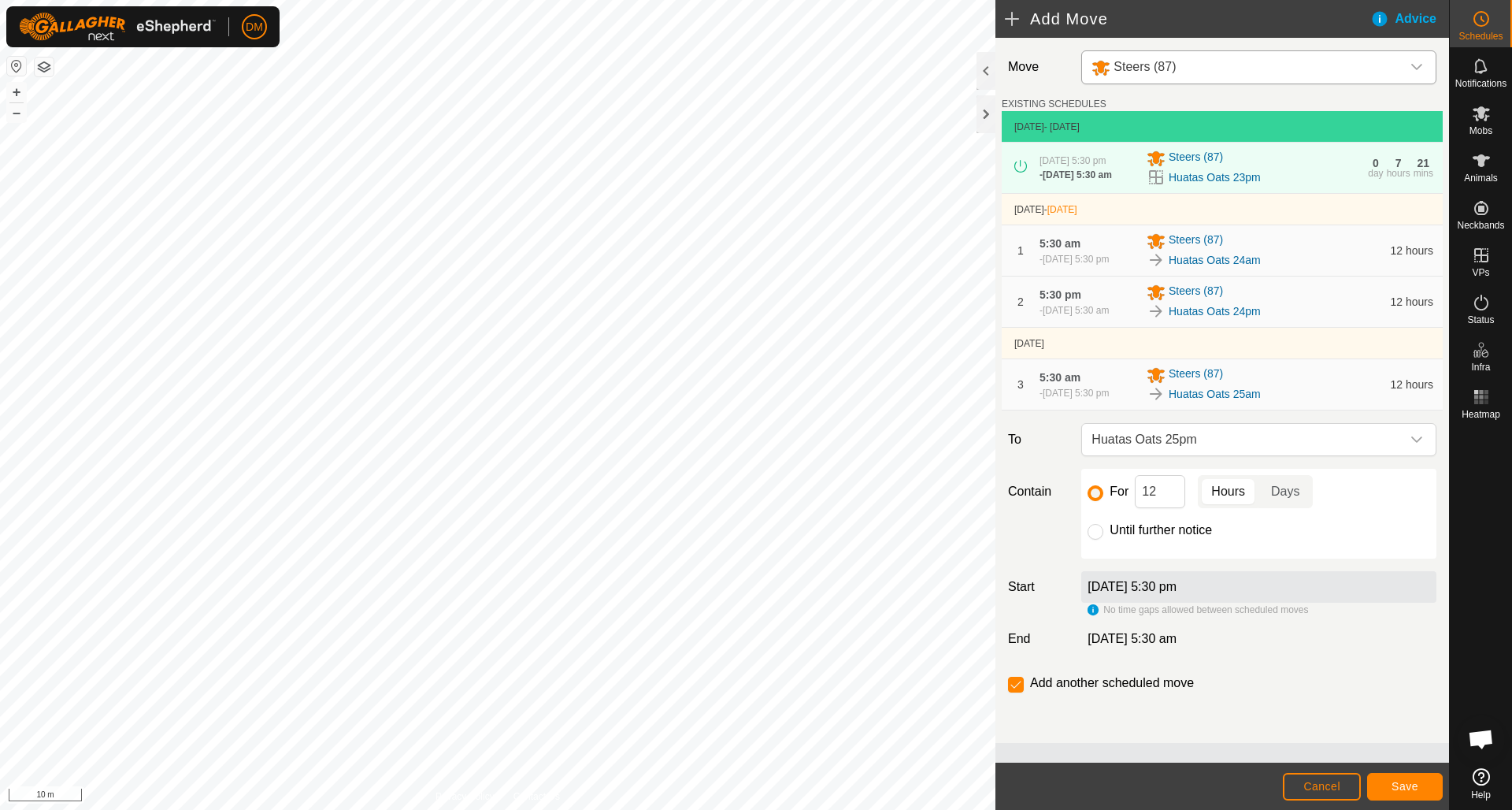
drag, startPoint x: 1016, startPoint y: 709, endPoint x: 1036, endPoint y: 719, distance: 22.4
click at [1016, 692] on input "checkbox" at bounding box center [1016, 685] width 16 height 16
checkbox input "false"
click at [1416, 788] on span "Save" at bounding box center [1404, 786] width 26 height 13
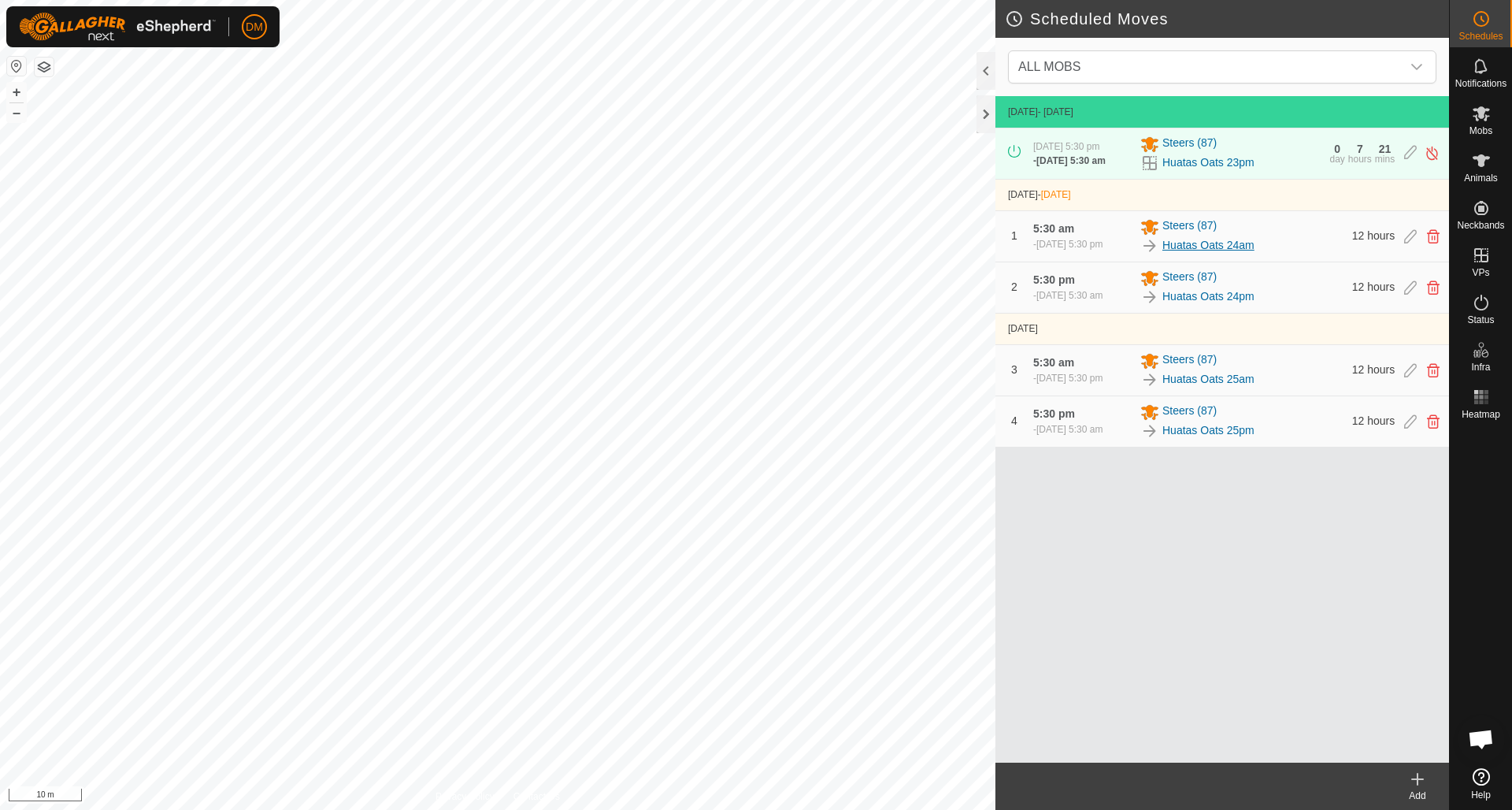
click at [1202, 253] on link "Huatas Oats 24am" at bounding box center [1208, 245] width 92 height 17
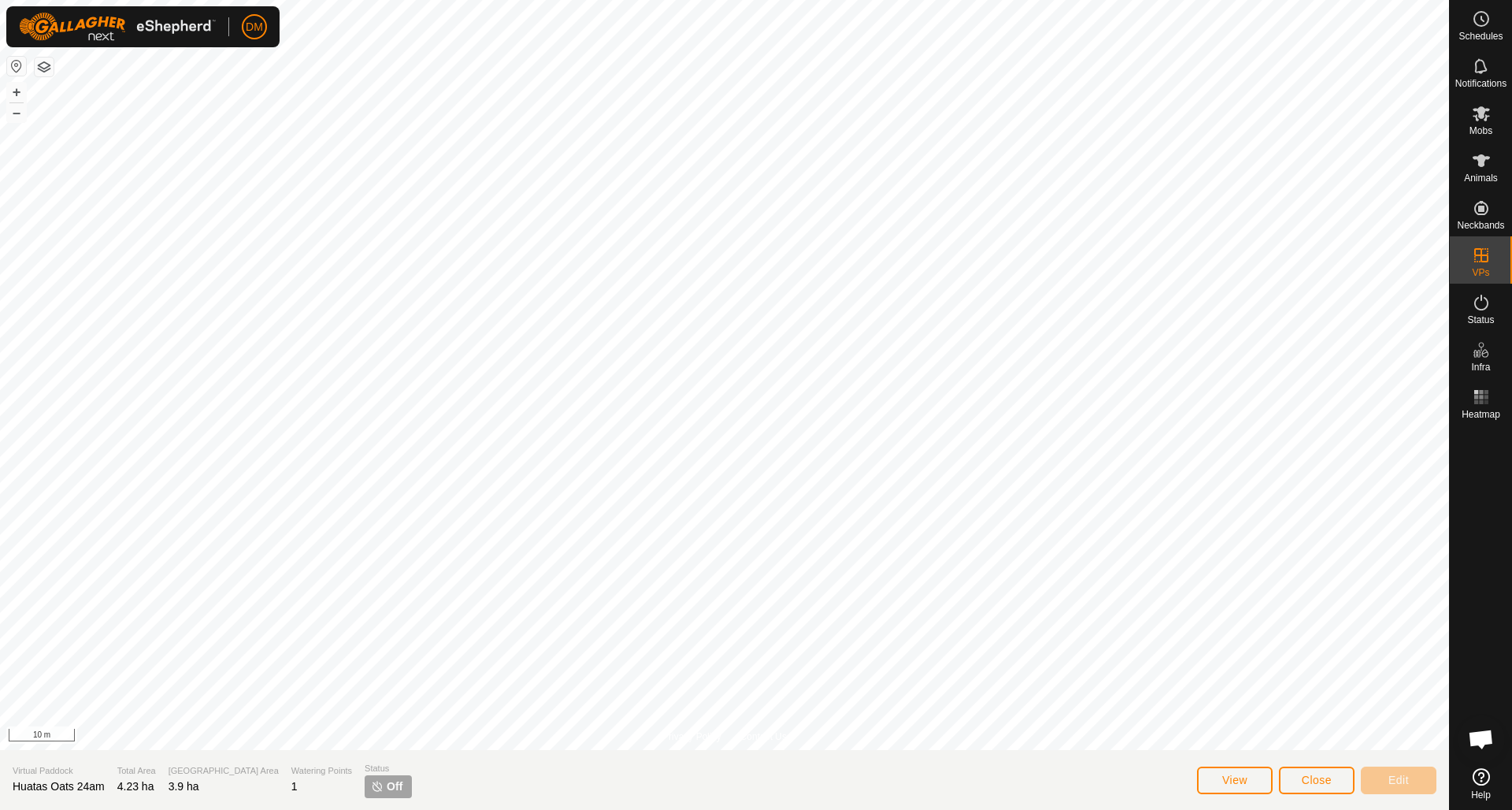
click at [1294, 778] on button "Close" at bounding box center [1316, 780] width 75 height 27
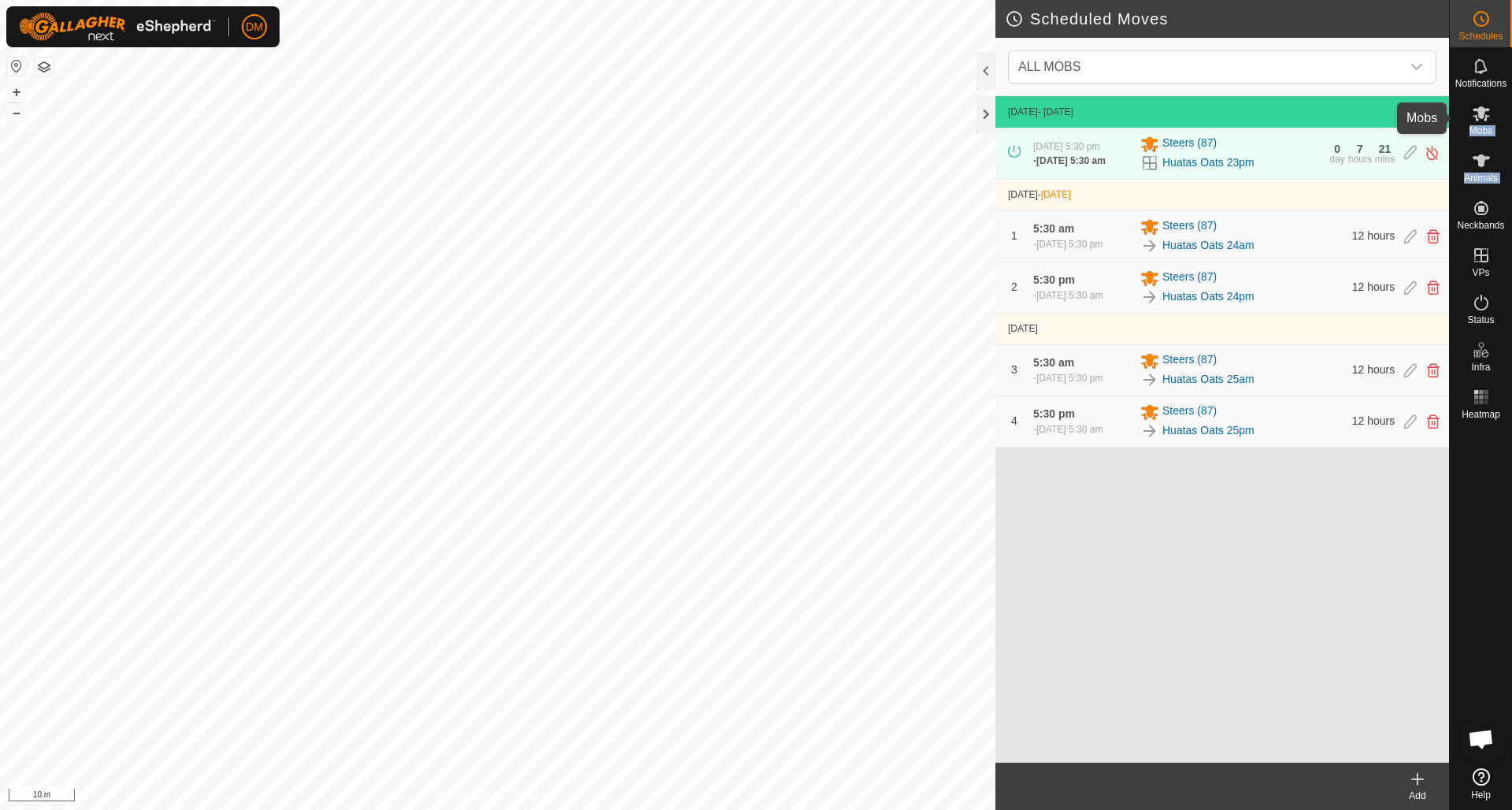
drag, startPoint x: 1480, startPoint y: 204, endPoint x: 1482, endPoint y: 120, distance: 84.0
click at [1481, 117] on nav "Schedules Notifications Mobs Animals Neckbands VPs Status Infra Heatmap Help" at bounding box center [1481, 405] width 63 height 810
click at [1485, 71] on icon at bounding box center [1481, 67] width 19 height 19
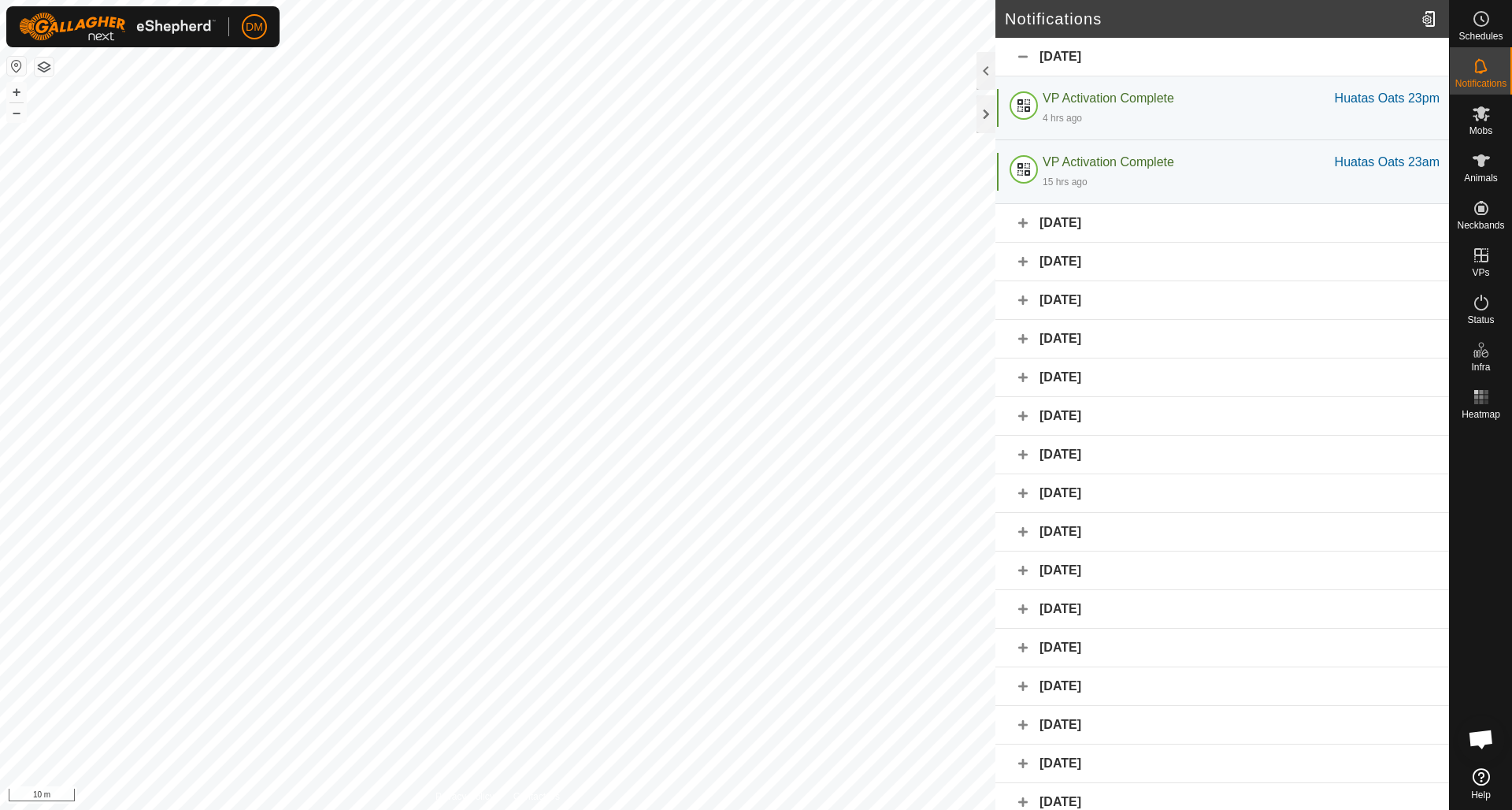
click at [1026, 224] on div "[DATE]" at bounding box center [1222, 223] width 454 height 38
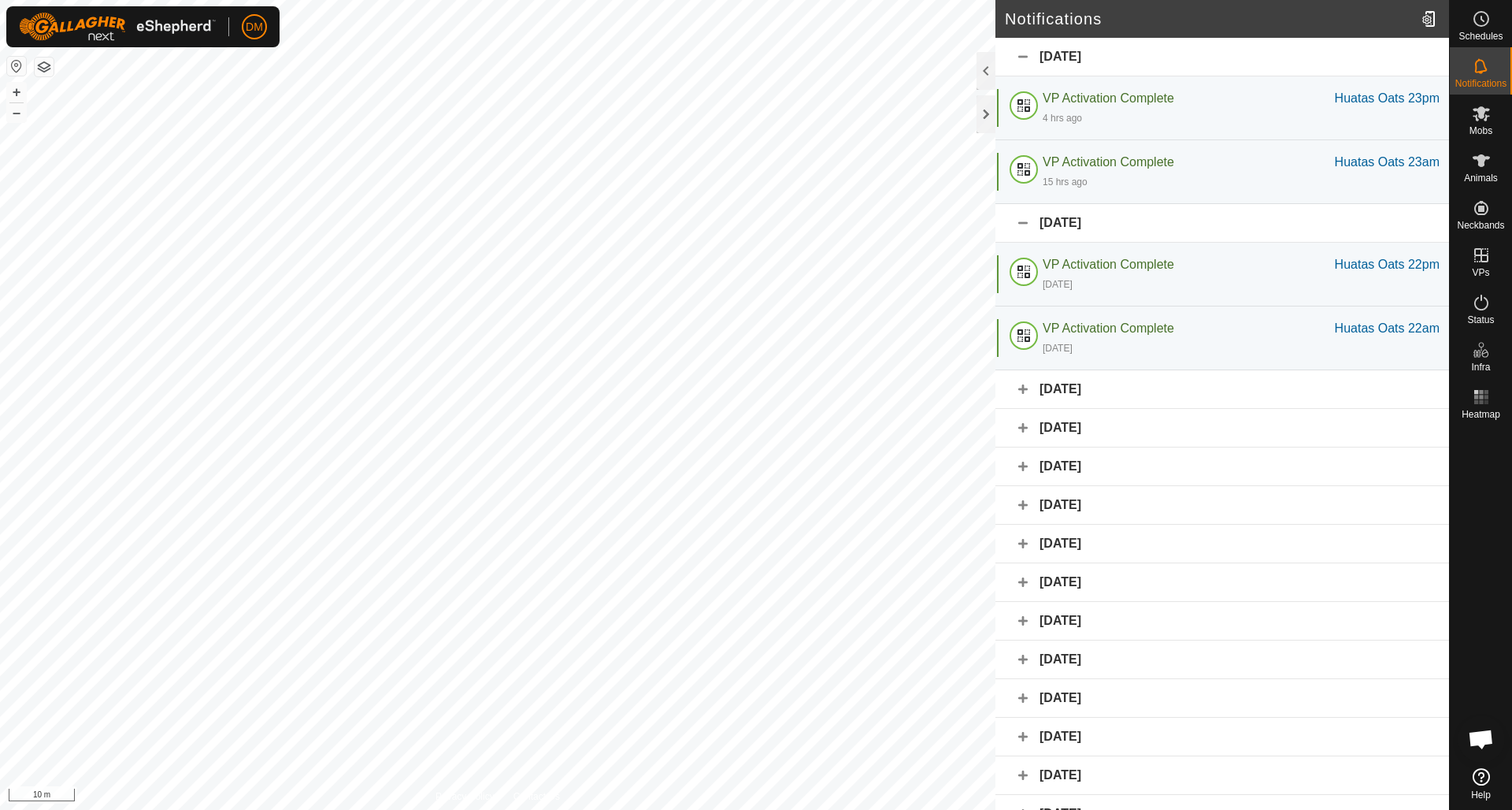
click at [1022, 385] on div "[DATE]" at bounding box center [1222, 390] width 454 height 38
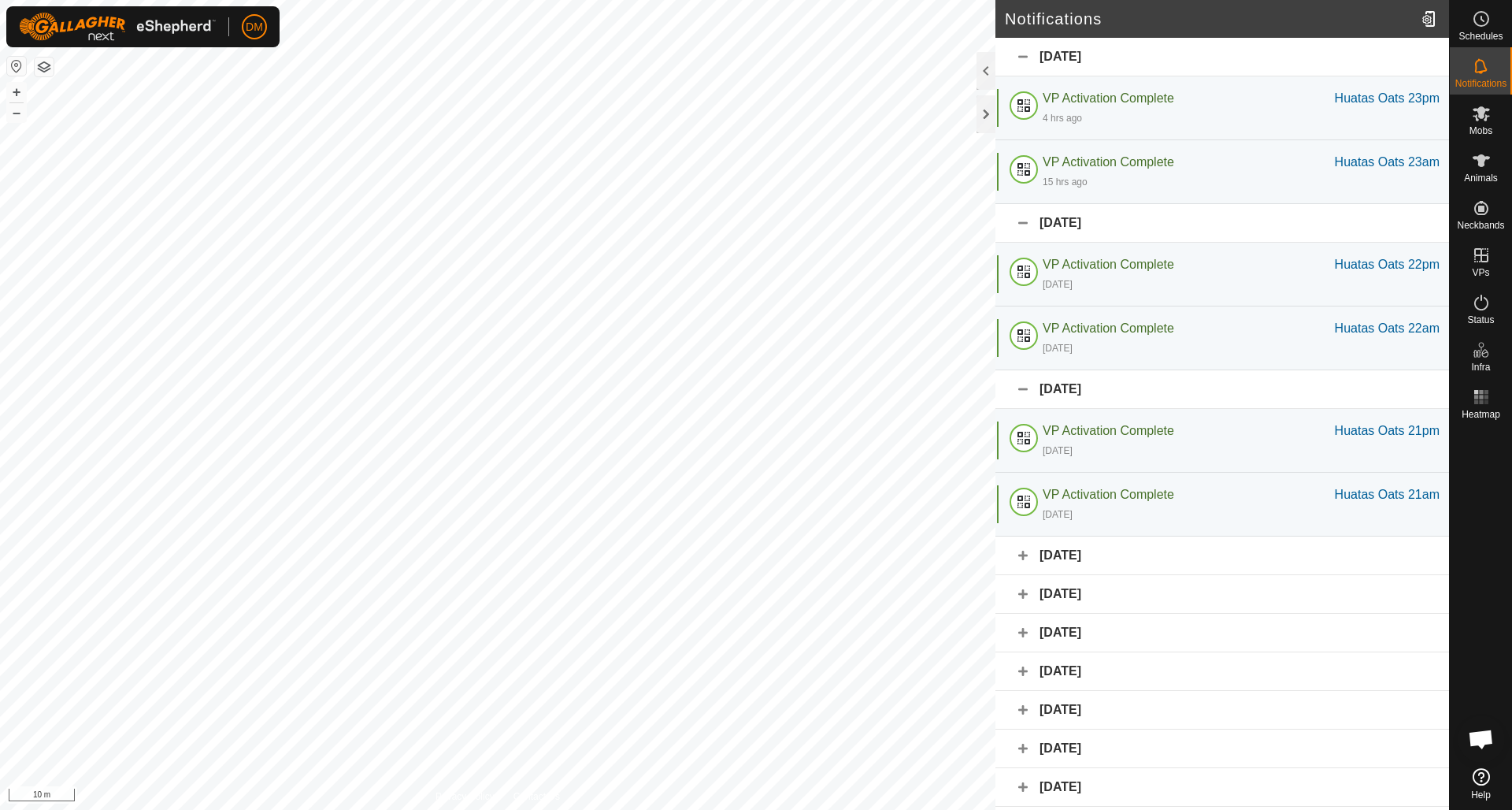
click at [1022, 384] on div "[DATE]" at bounding box center [1222, 390] width 454 height 38
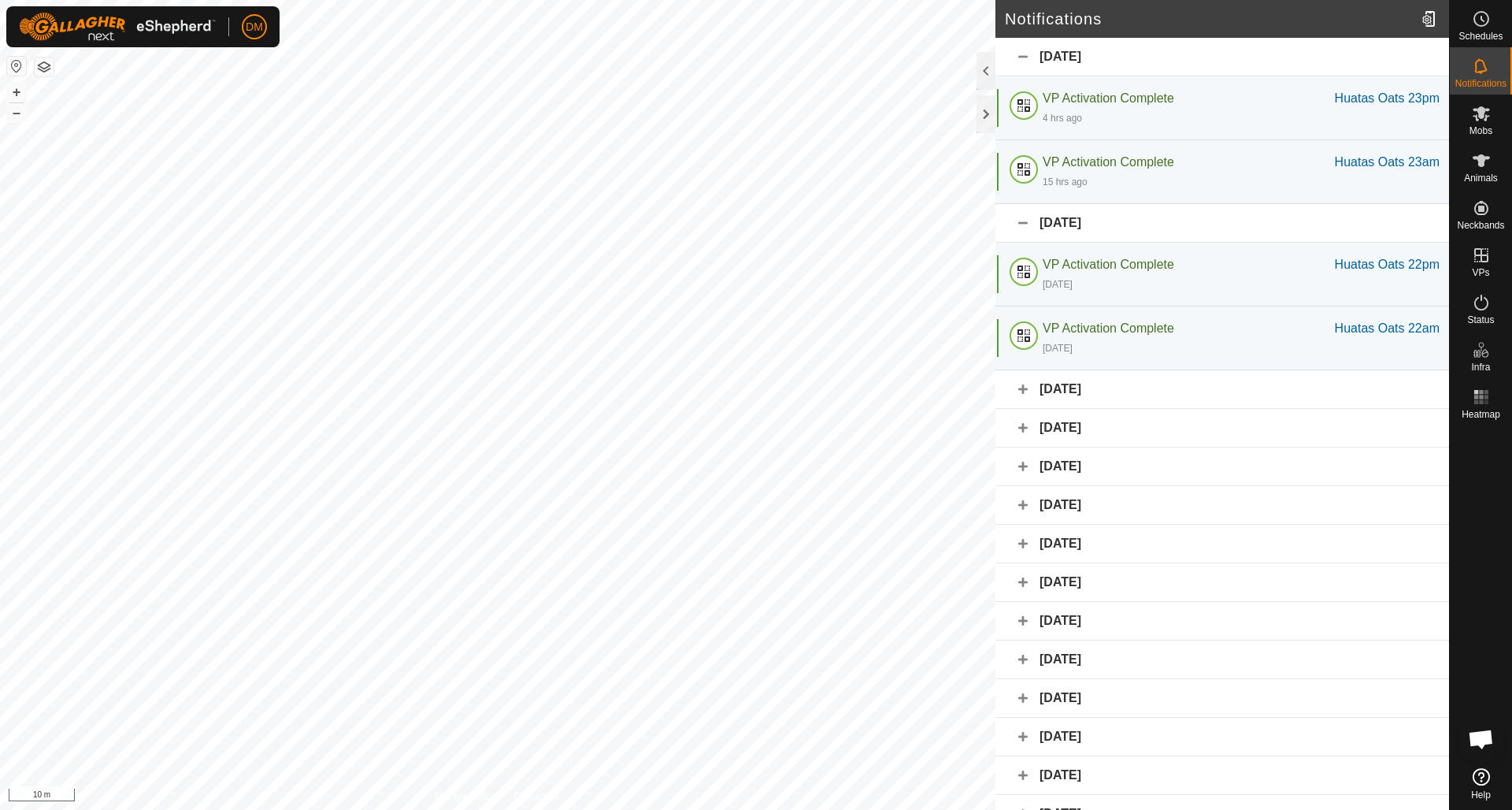
click at [1024, 222] on div "[DATE]" at bounding box center [1222, 223] width 454 height 38
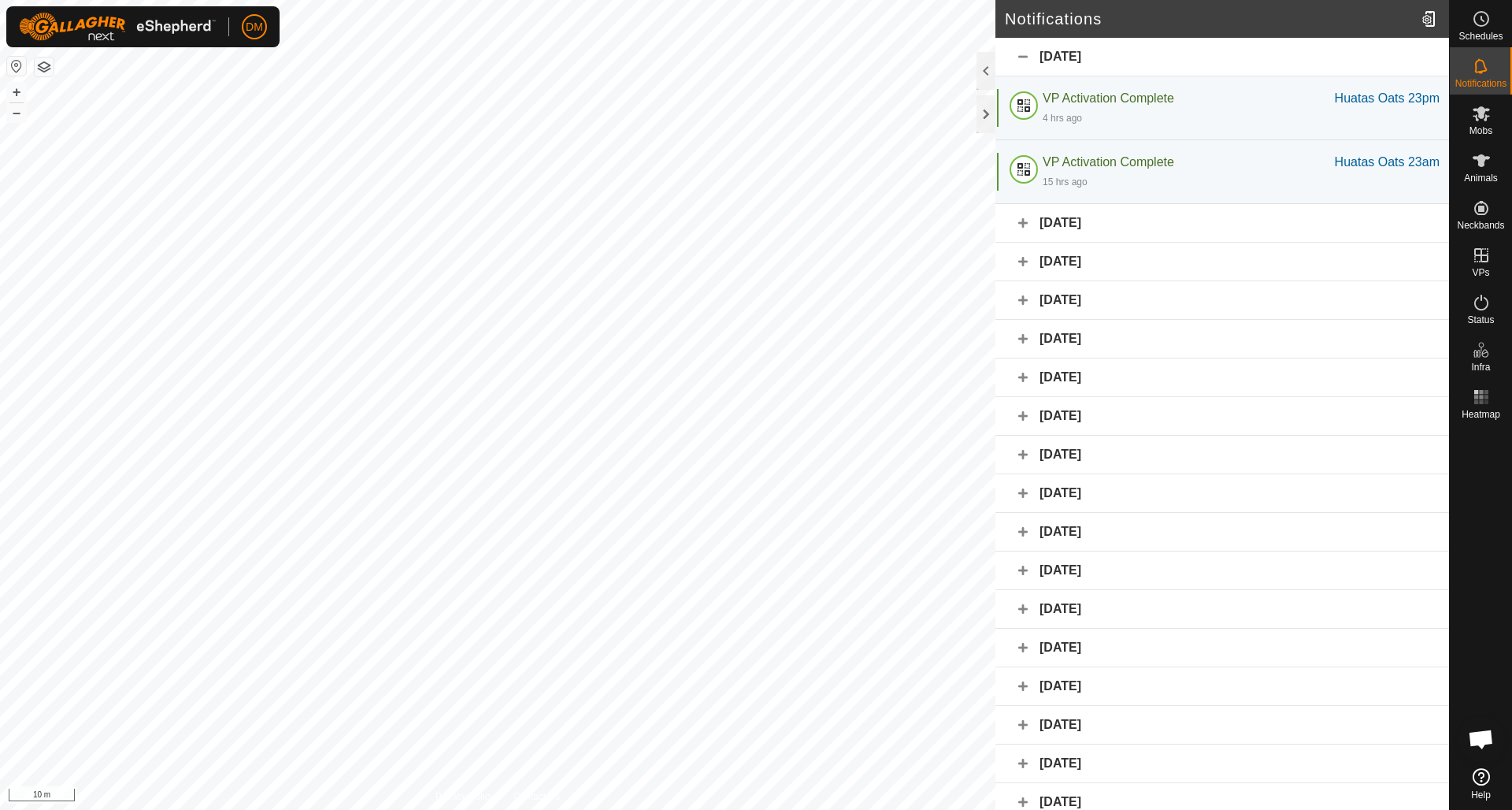
click at [1024, 60] on div "[DATE]" at bounding box center [1222, 57] width 454 height 38
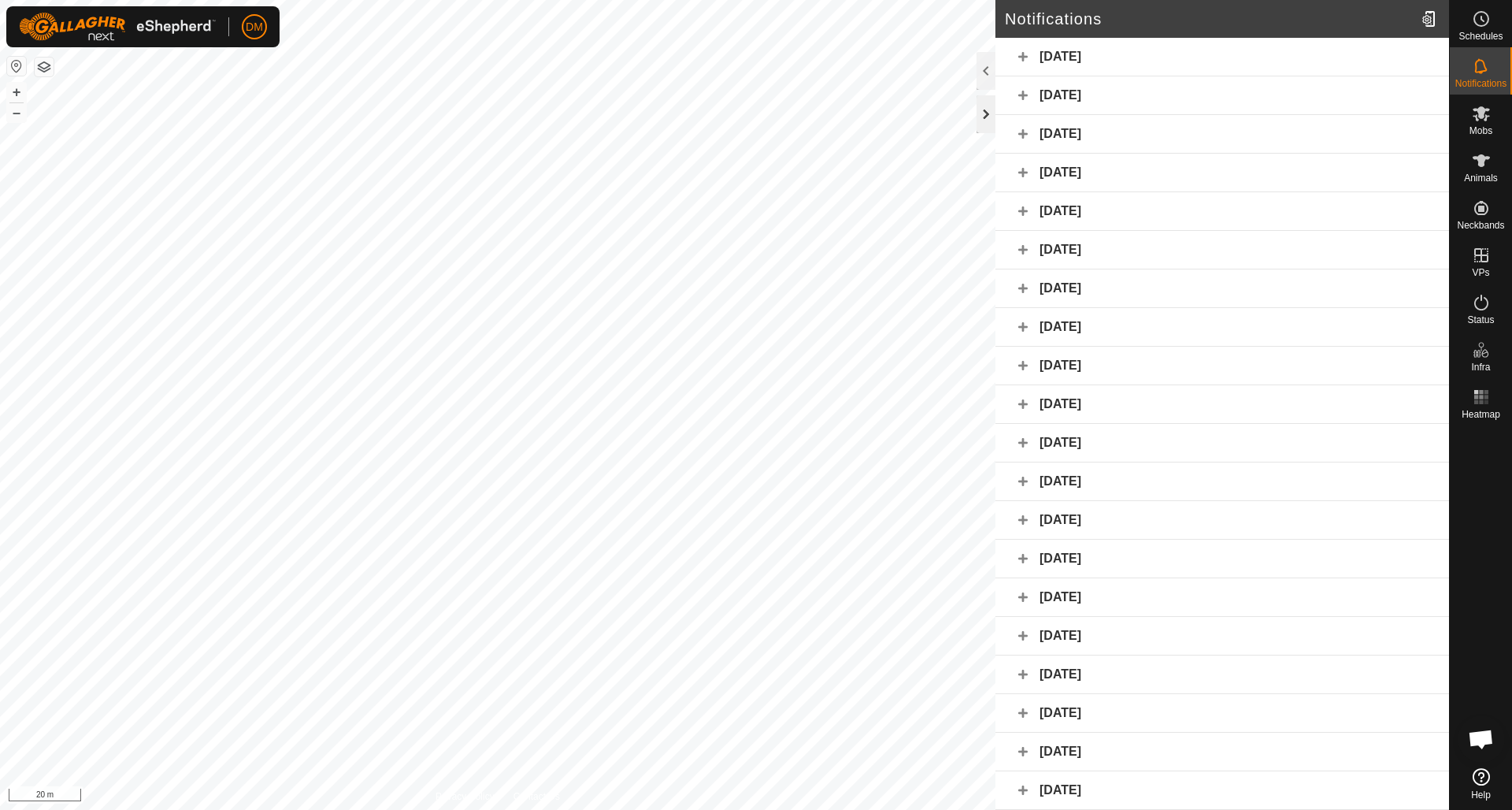
click at [982, 106] on div at bounding box center [986, 114] width 19 height 38
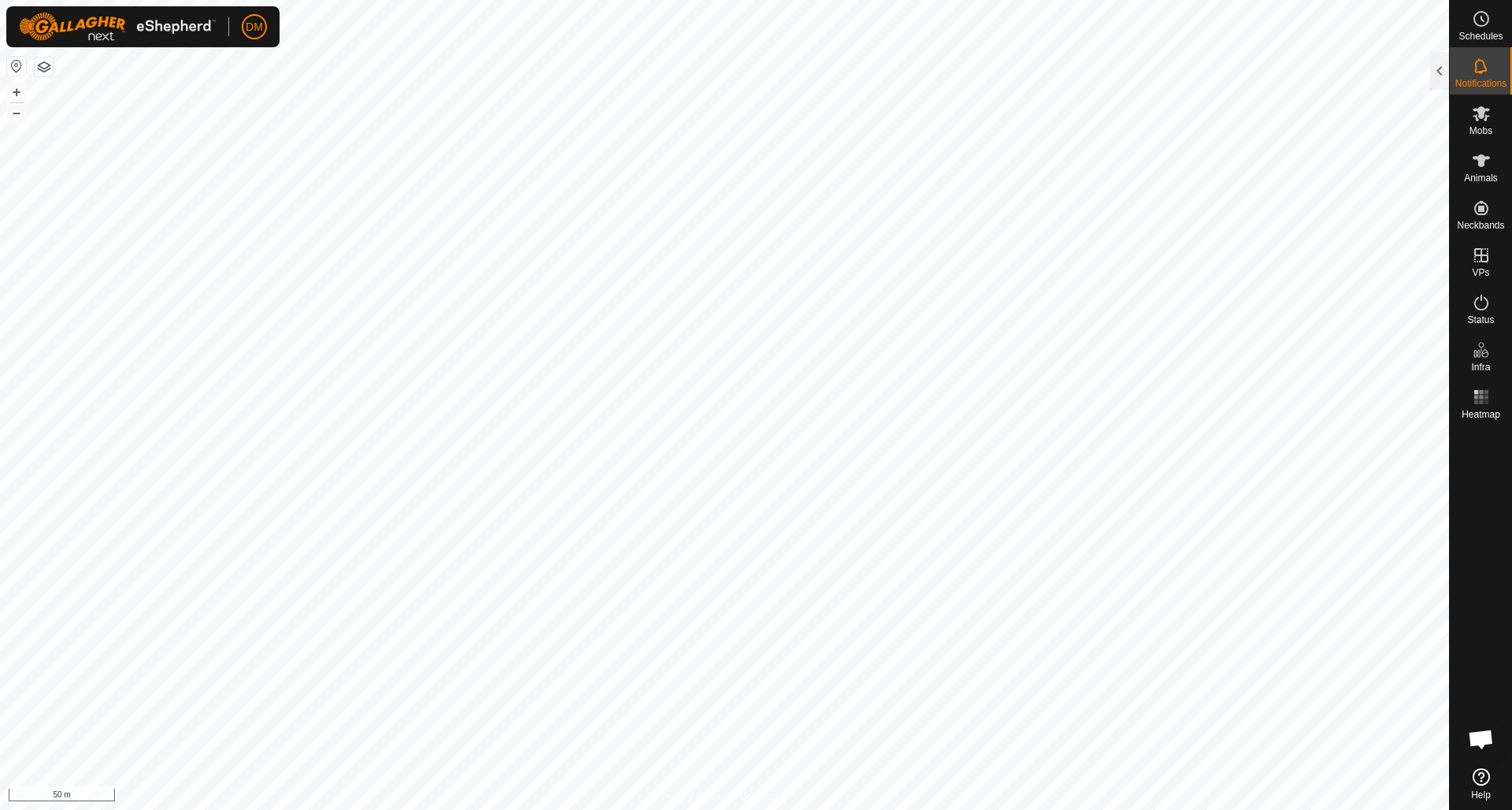
click at [43, 66] on button "button" at bounding box center [44, 67] width 19 height 19
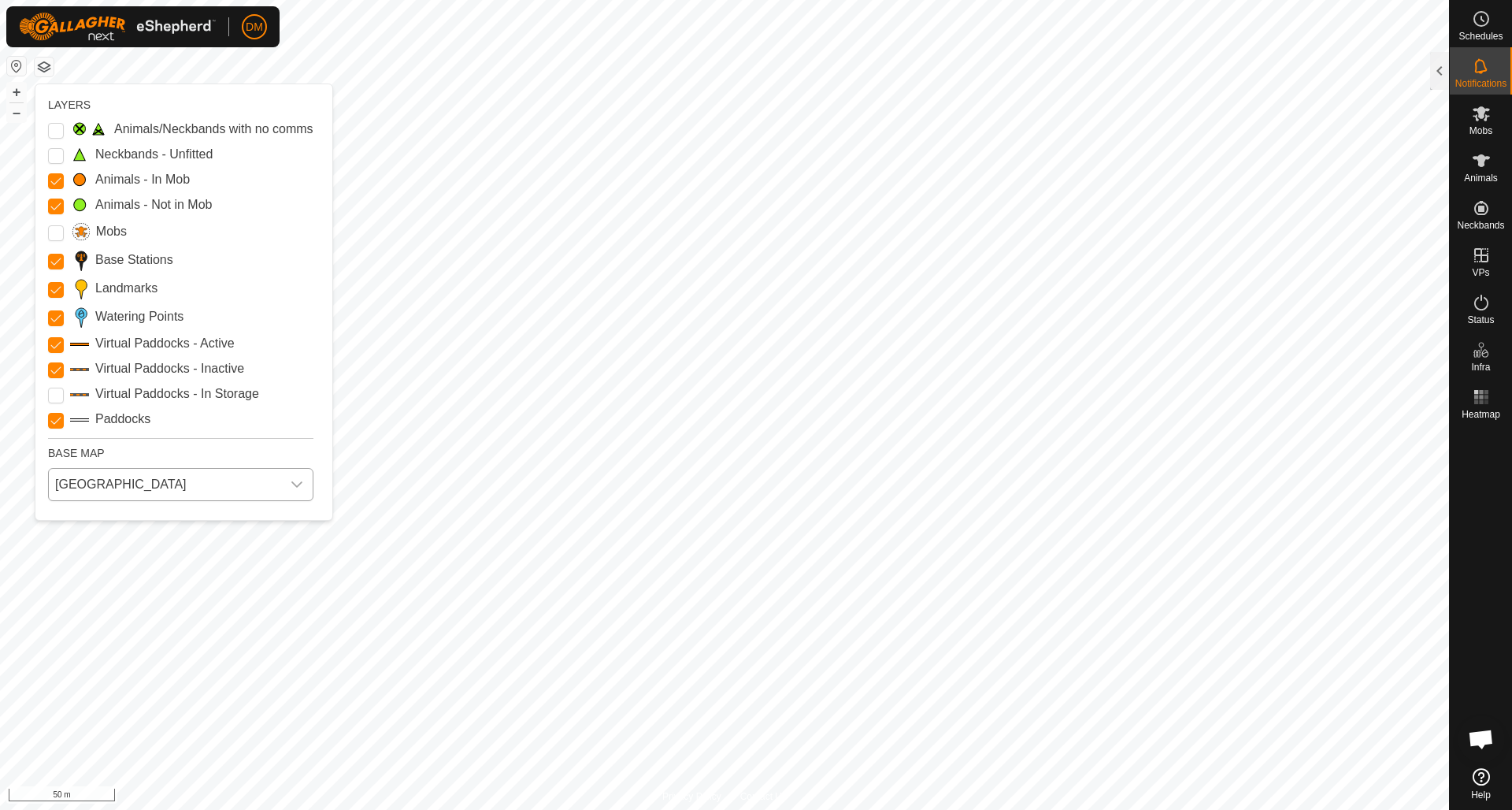
click at [293, 484] on icon "dropdown trigger" at bounding box center [297, 484] width 11 height 6
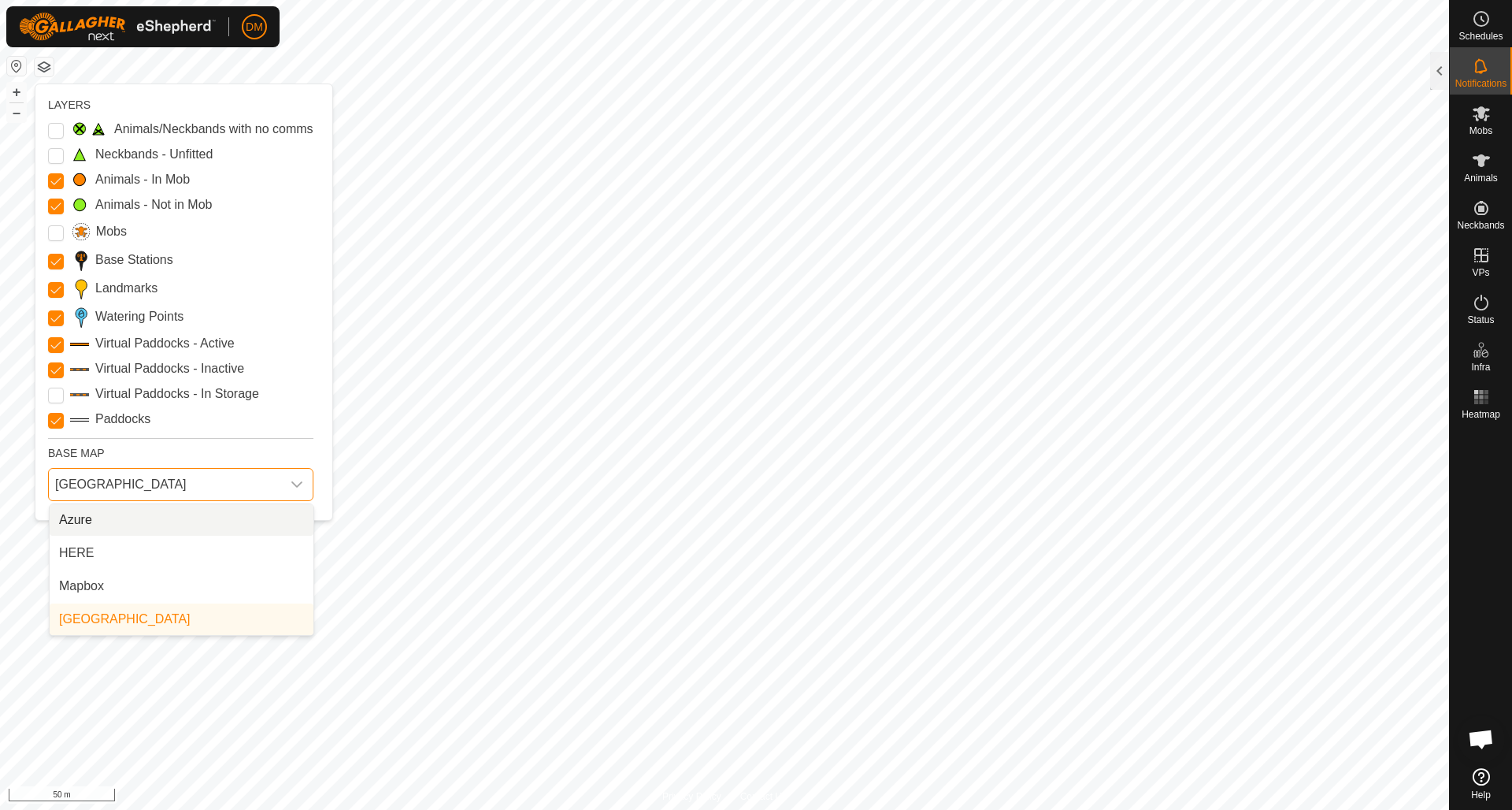
click at [266, 515] on li "Azure" at bounding box center [181, 520] width 264 height 31
click at [301, 483] on icon "dropdown trigger" at bounding box center [297, 484] width 13 height 13
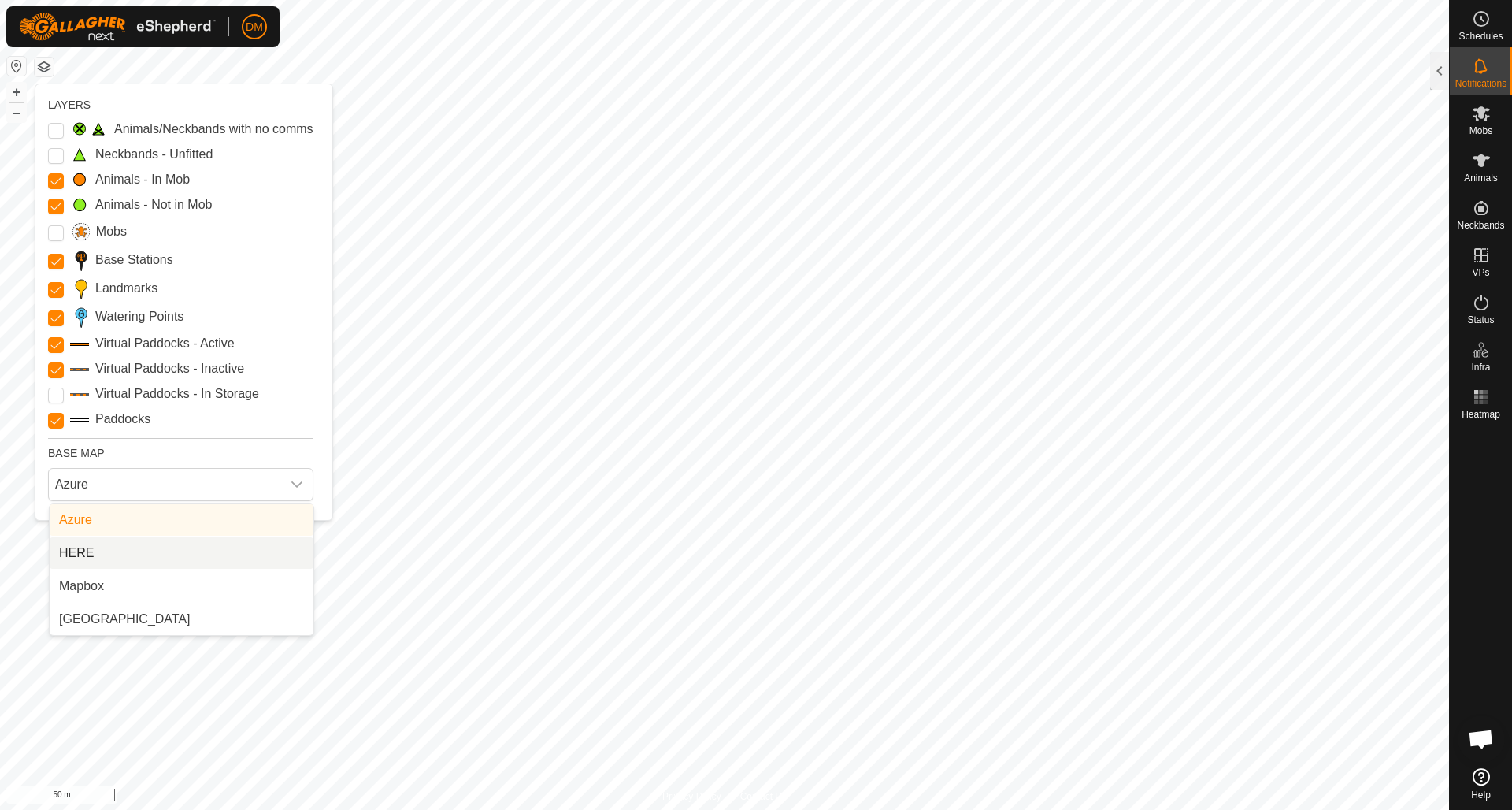
click at [204, 562] on li "HERE" at bounding box center [181, 553] width 264 height 31
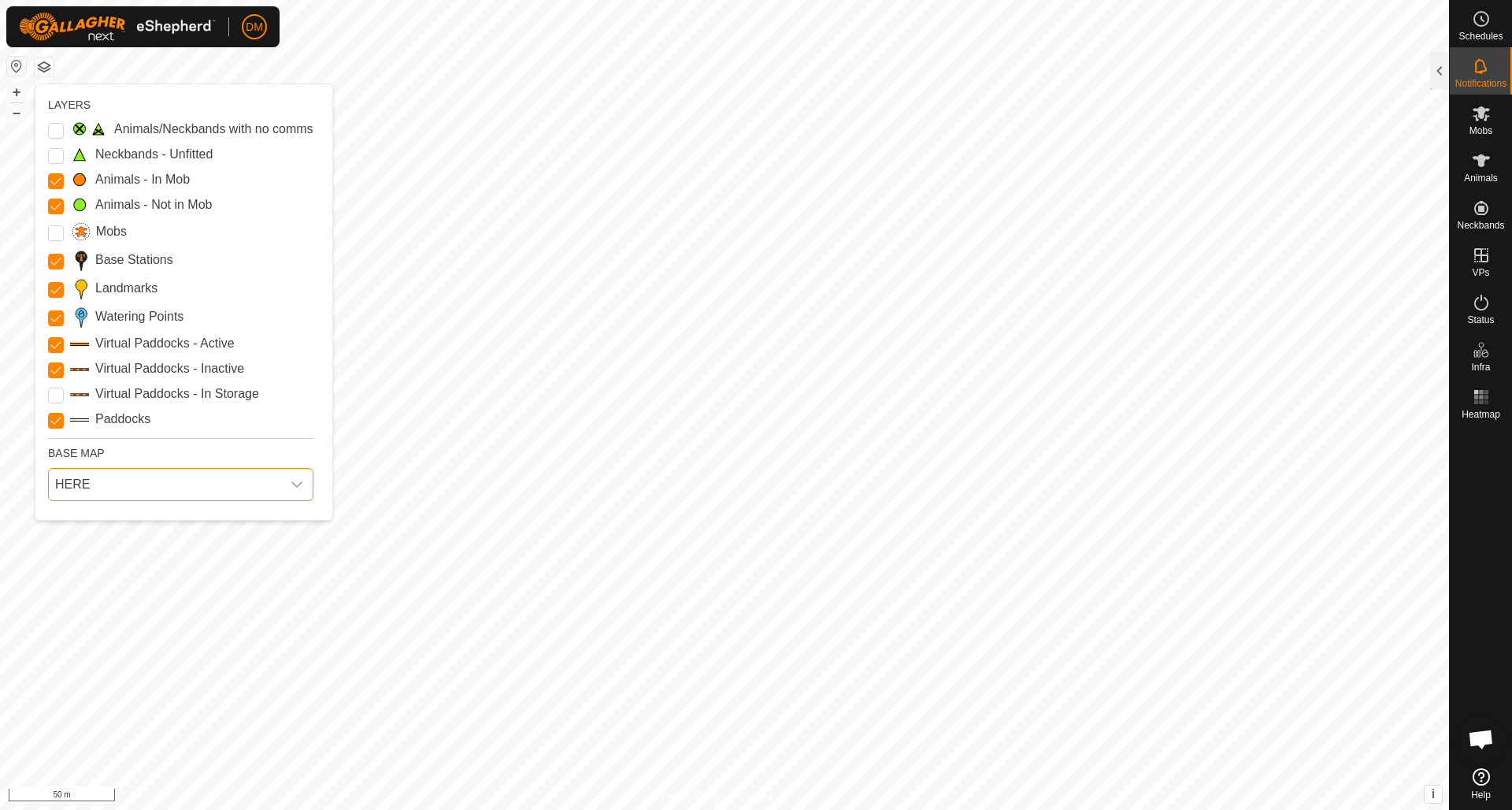
click at [292, 484] on icon "dropdown trigger" at bounding box center [297, 484] width 13 height 13
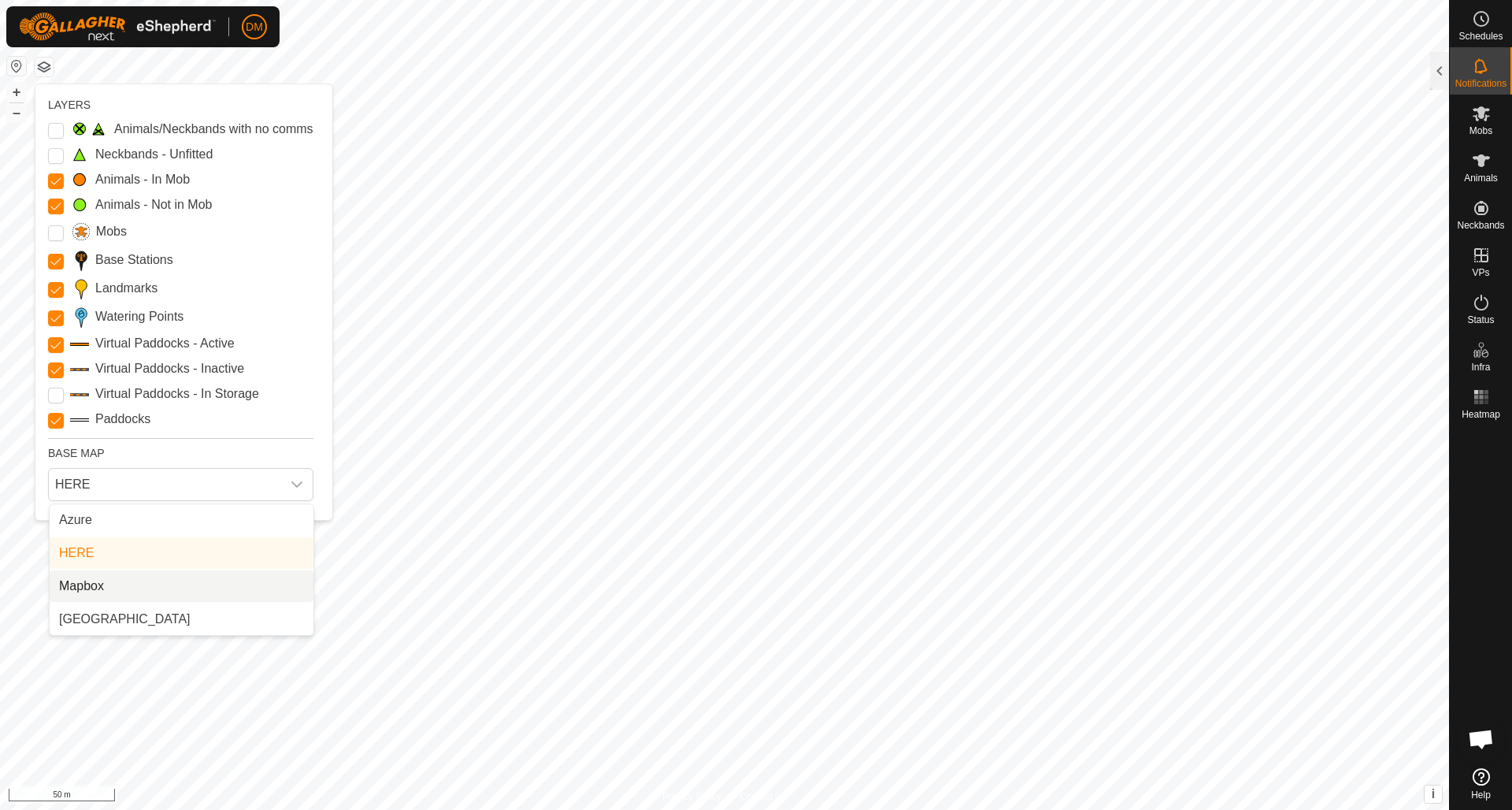
click at [200, 581] on li "Mapbox" at bounding box center [181, 585] width 264 height 31
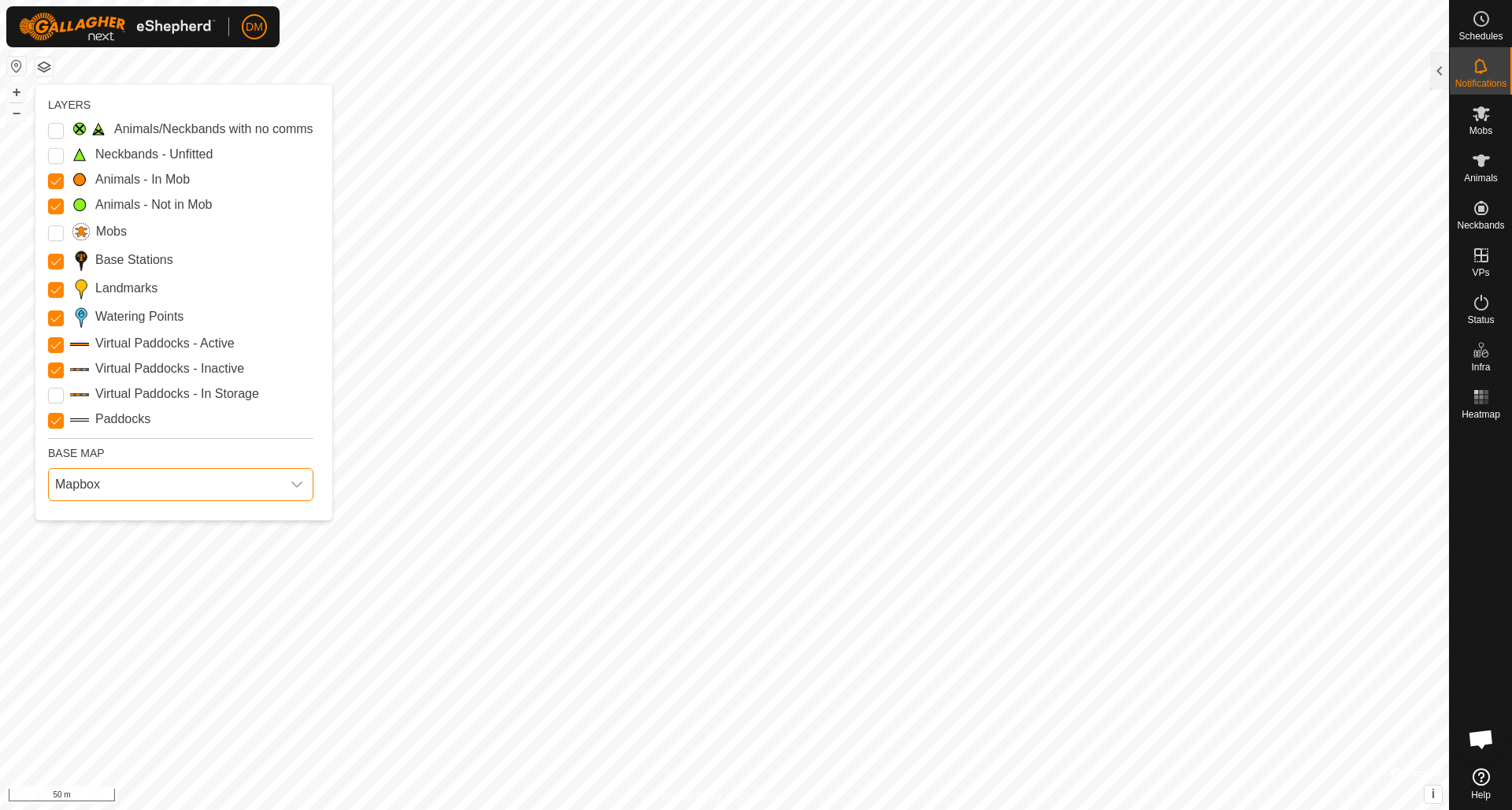
click at [285, 482] on div "dropdown trigger" at bounding box center [297, 484] width 31 height 31
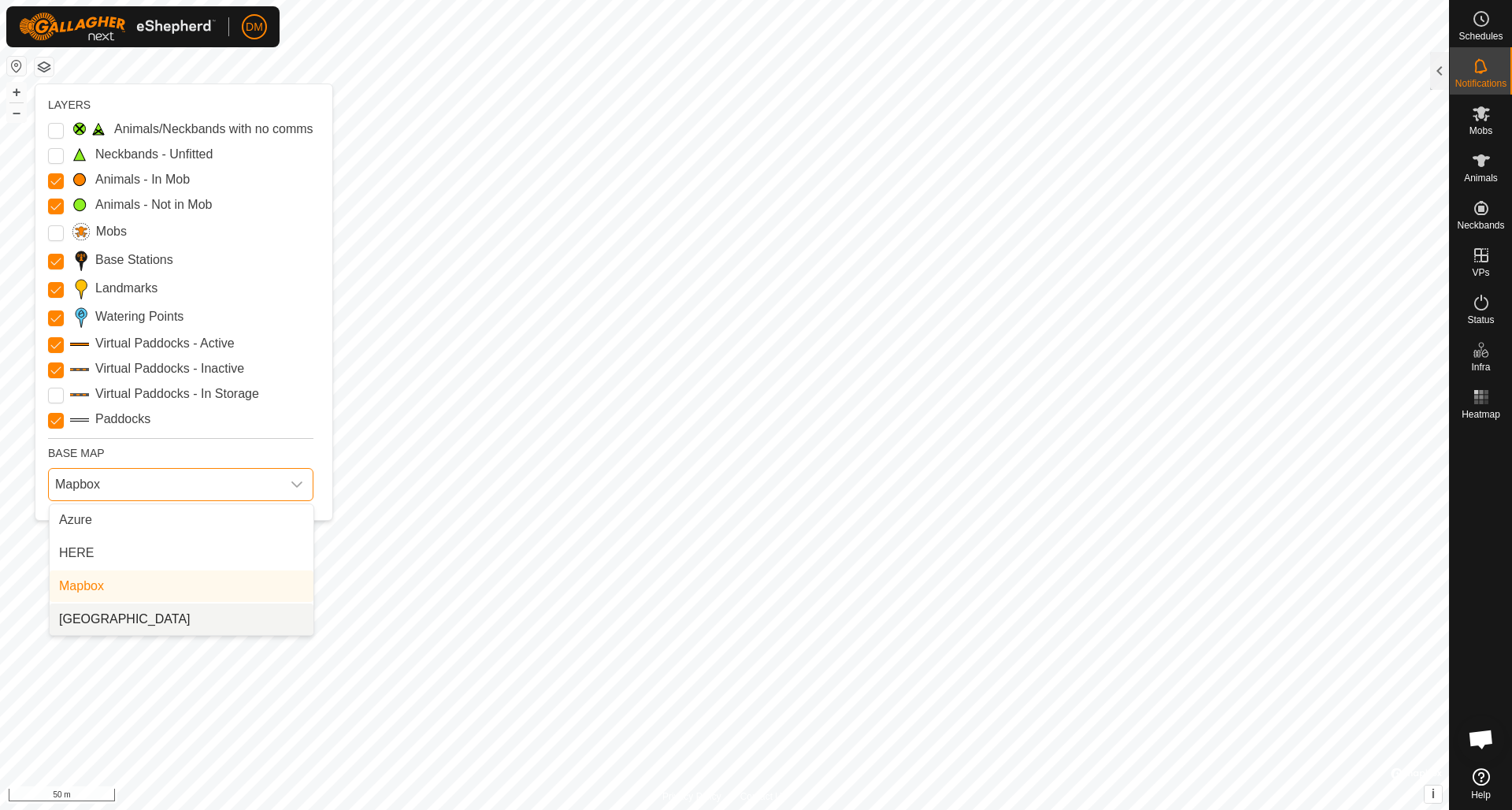
click at [192, 616] on li "[GEOGRAPHIC_DATA]" at bounding box center [181, 618] width 264 height 31
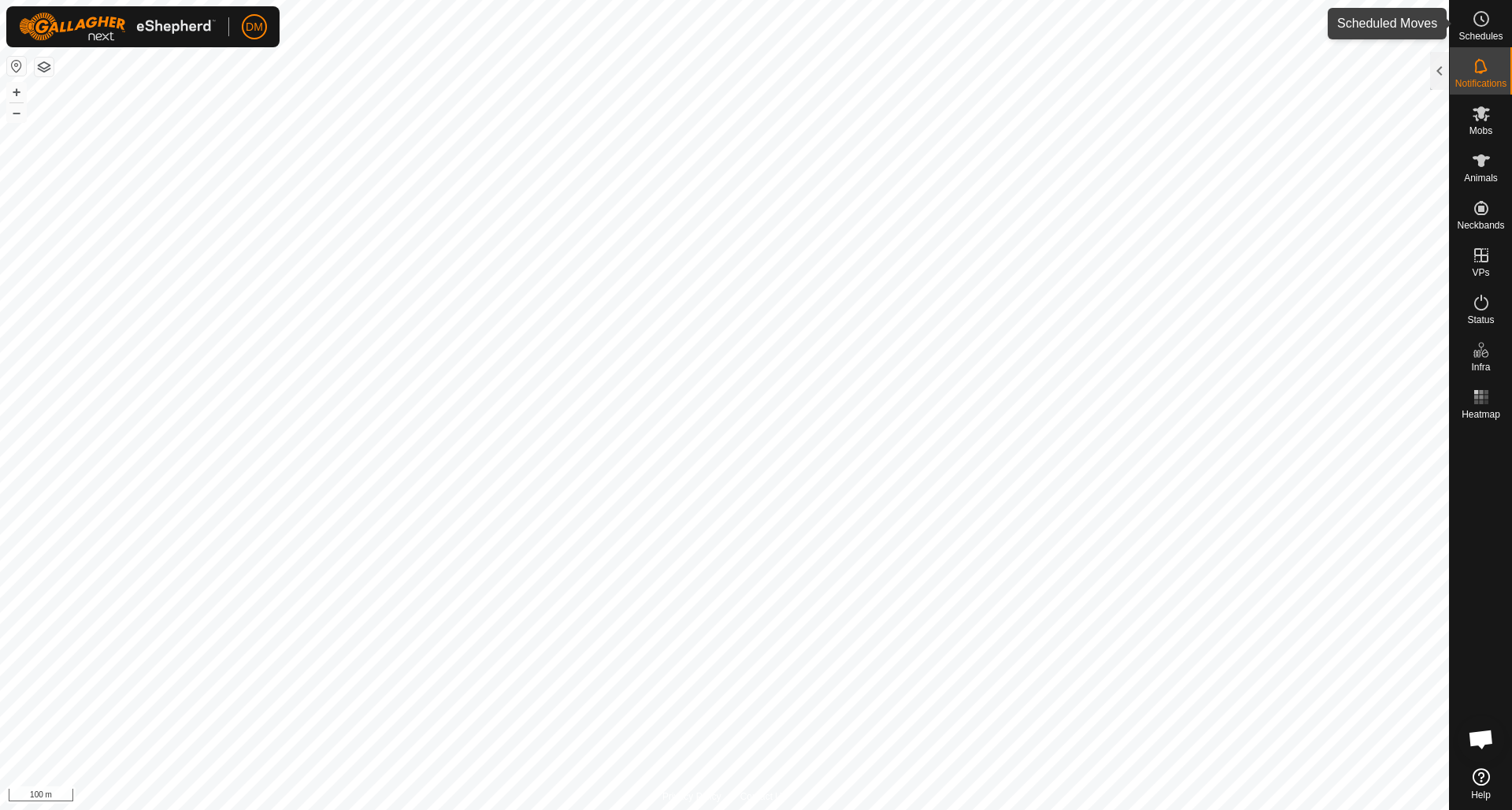
click at [1482, 31] on span "Schedules" at bounding box center [1480, 36] width 44 height 10
click at [1482, 30] on es-schedule-vp-svg-icon at bounding box center [1481, 18] width 28 height 25
click at [1445, 62] on div at bounding box center [1439, 71] width 19 height 38
